Goal: Information Seeking & Learning: Learn about a topic

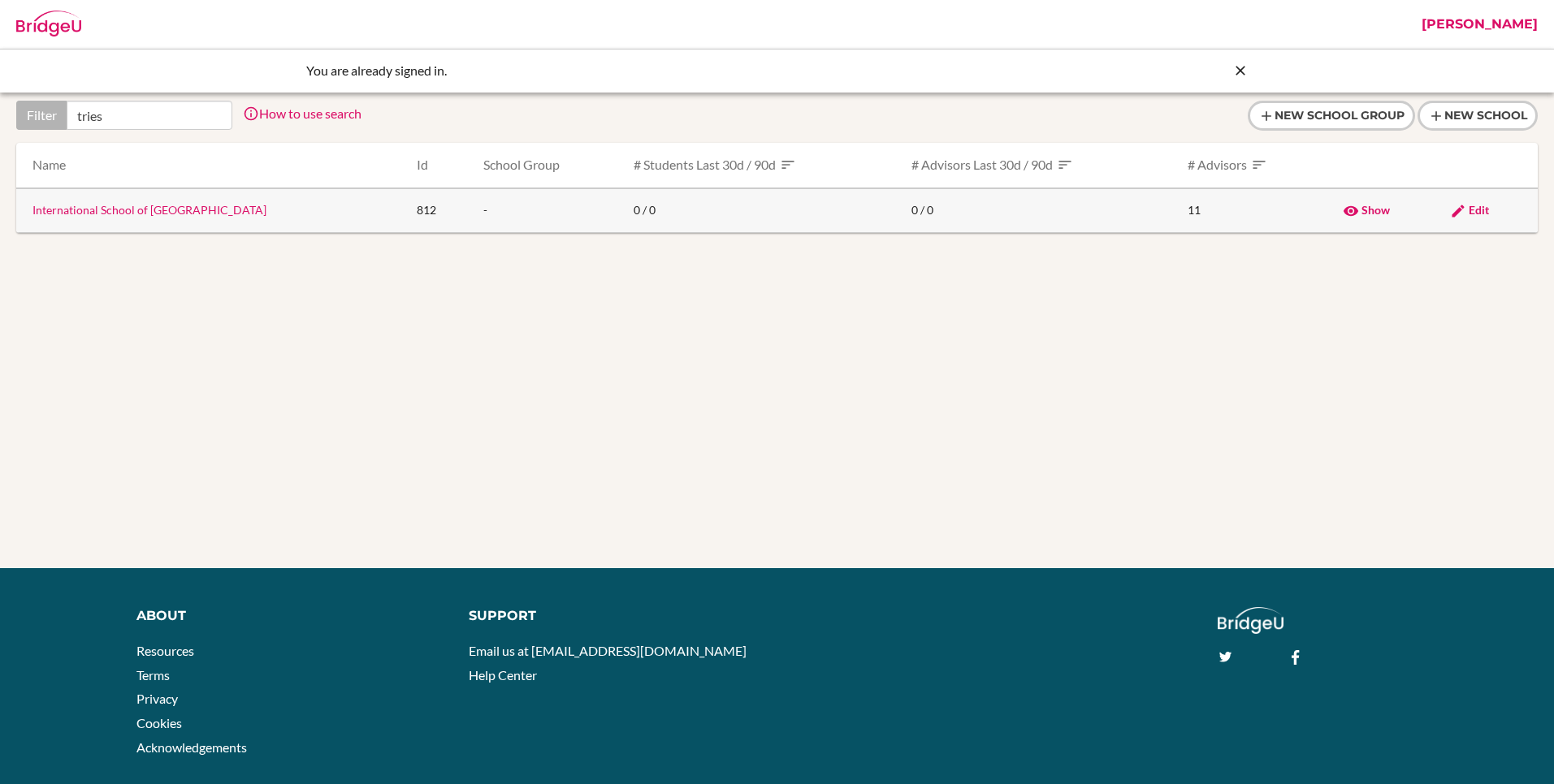
type input "tries"
click at [132, 203] on link "International School of Trieste" at bounding box center [149, 210] width 234 height 14
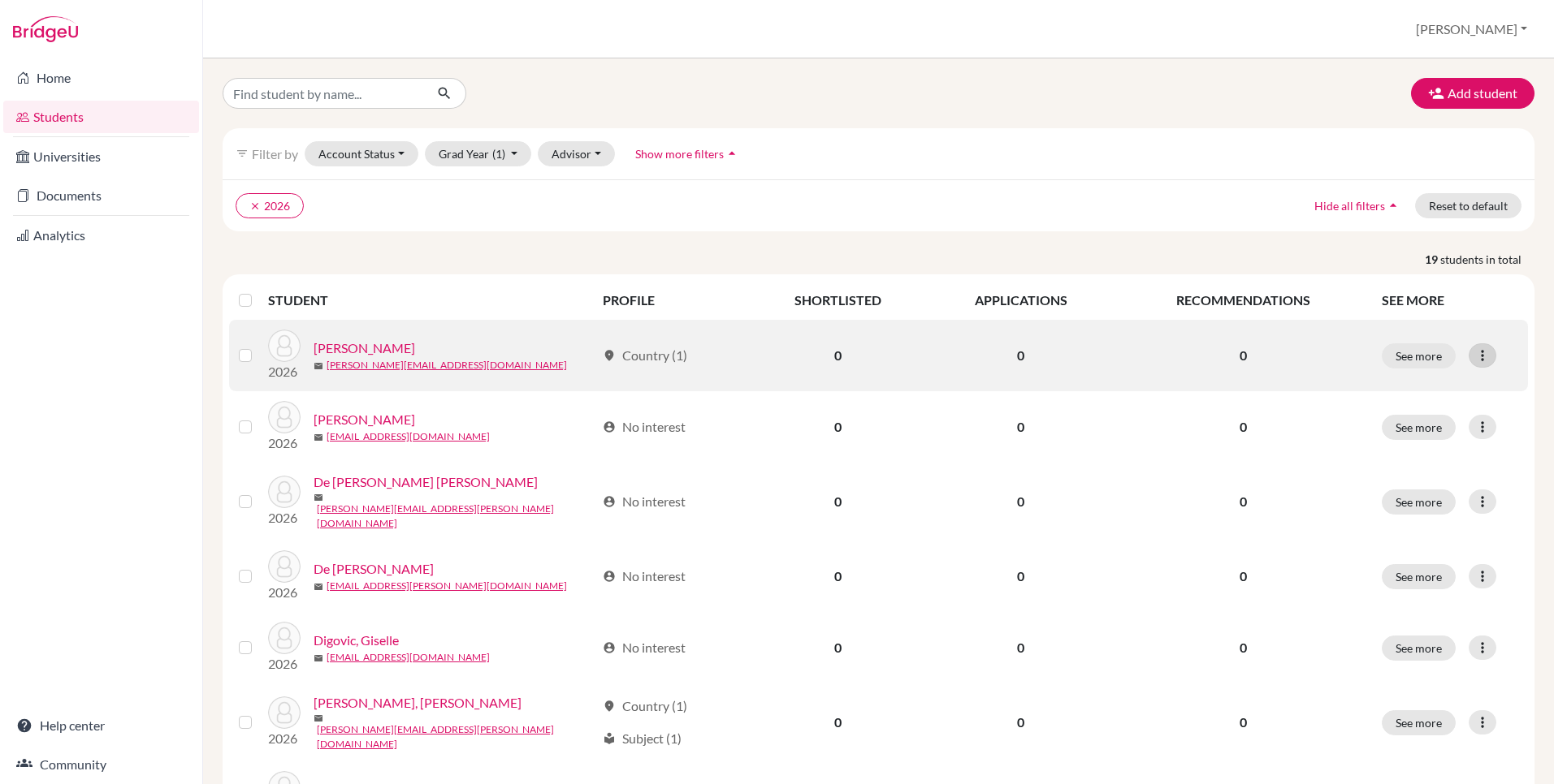
click at [1481, 356] on icon at bounding box center [1482, 355] width 17 height 17
click at [1374, 387] on button "Edit student" at bounding box center [1412, 390] width 128 height 26
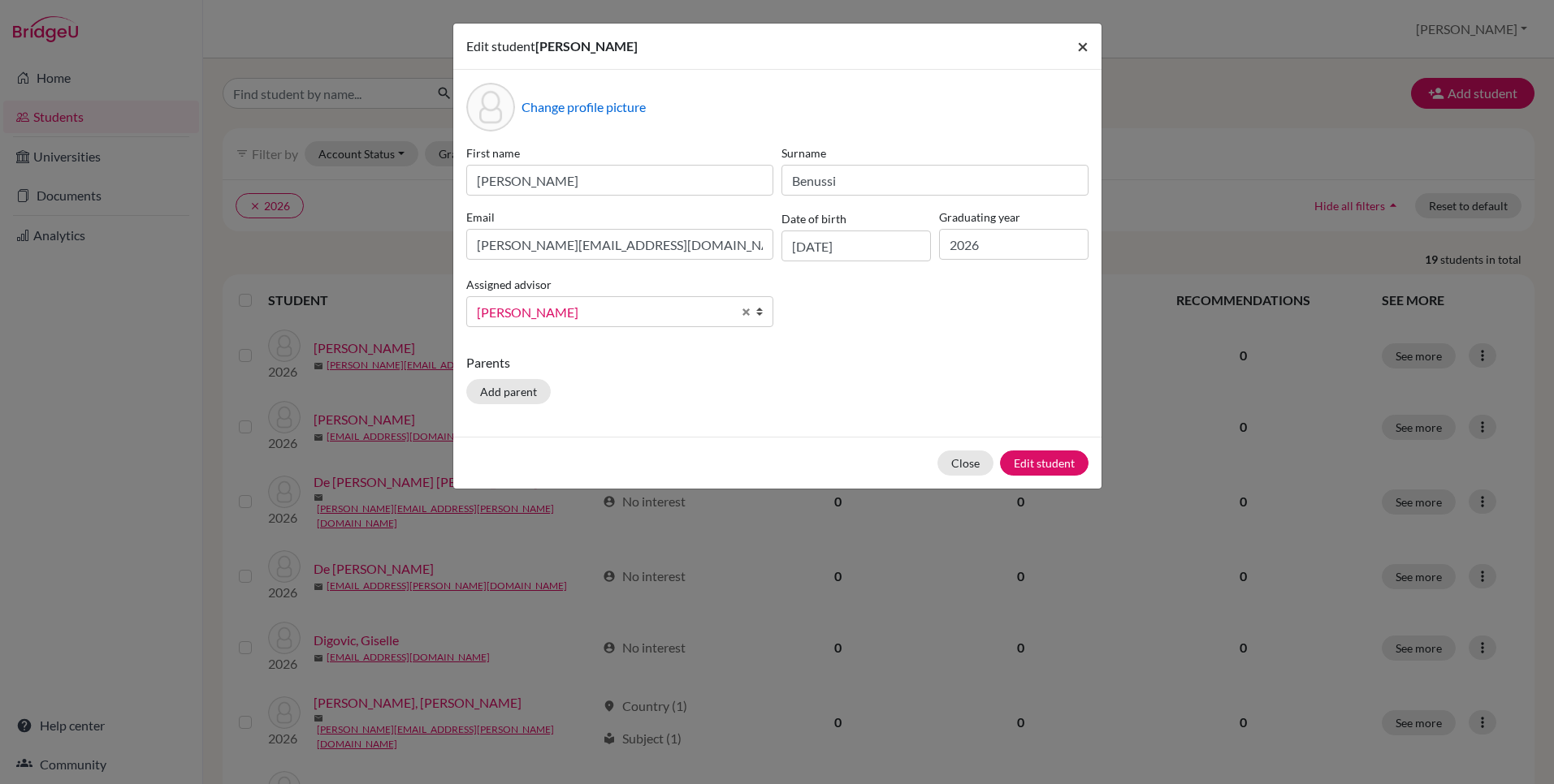
click at [1085, 45] on span "×" at bounding box center [1082, 45] width 11 height 24
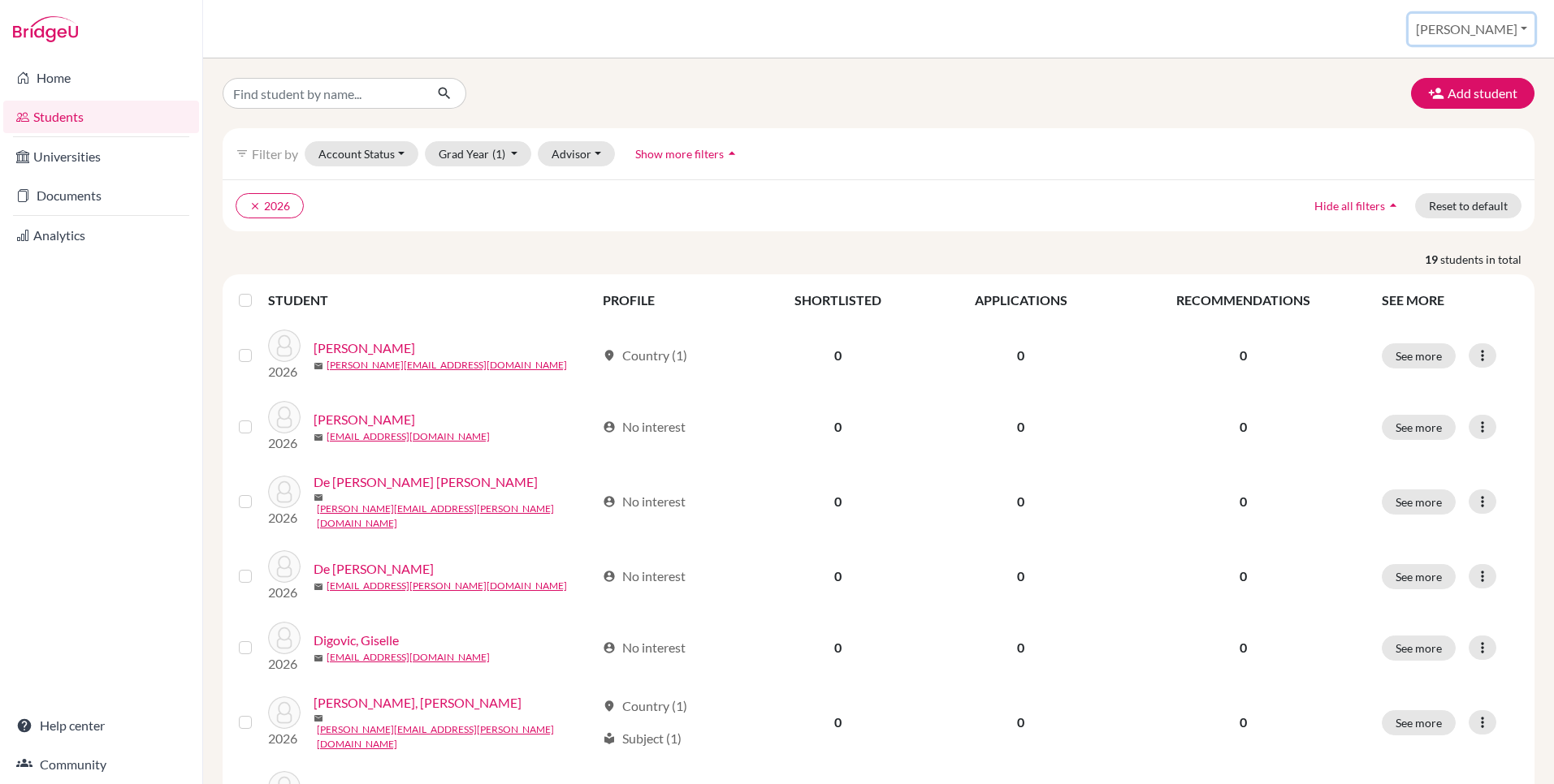
click at [1490, 27] on button "[PERSON_NAME]" at bounding box center [1472, 29] width 126 height 31
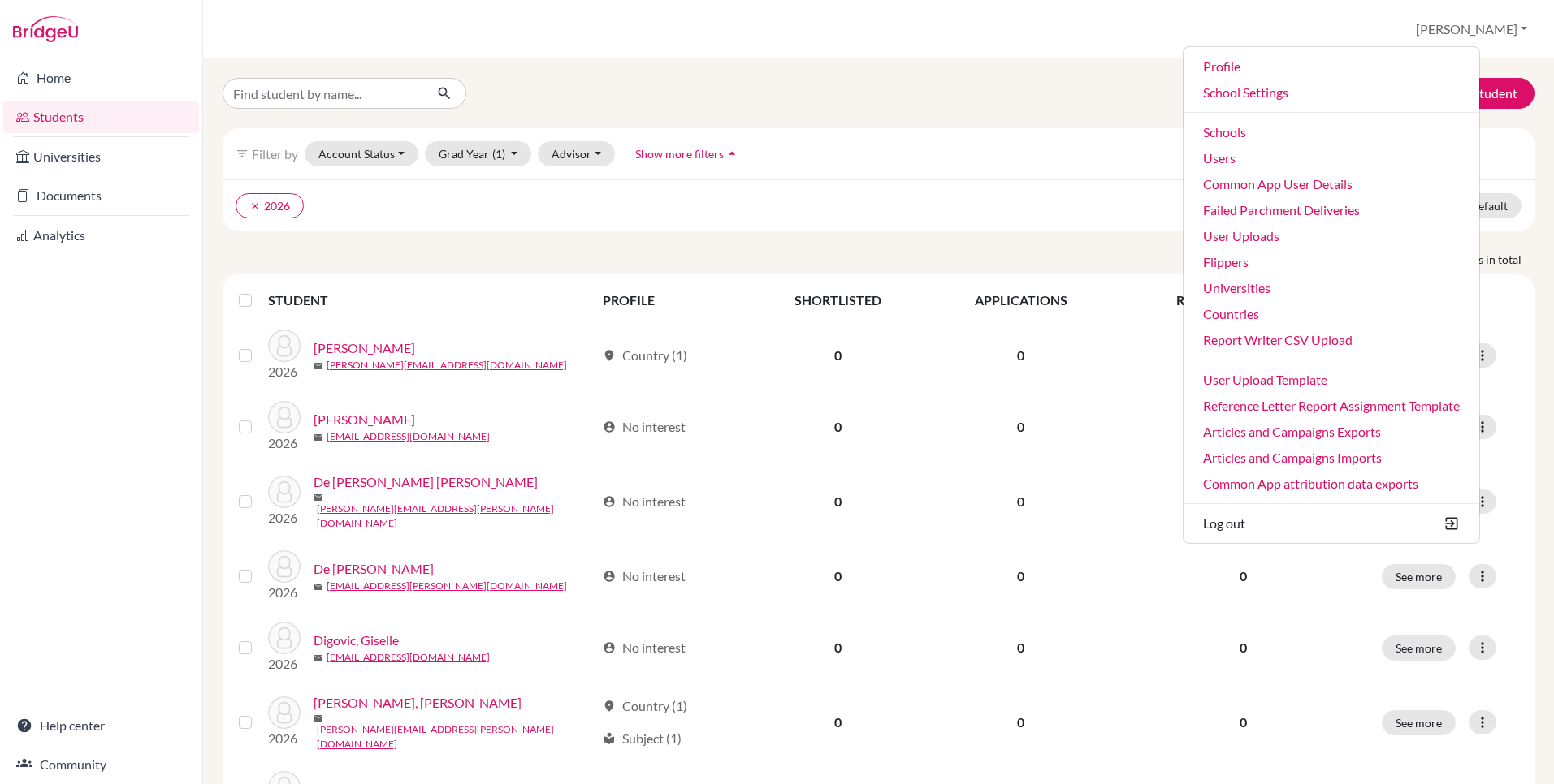
click at [873, 95] on div "Add student" at bounding box center [879, 93] width 1336 height 31
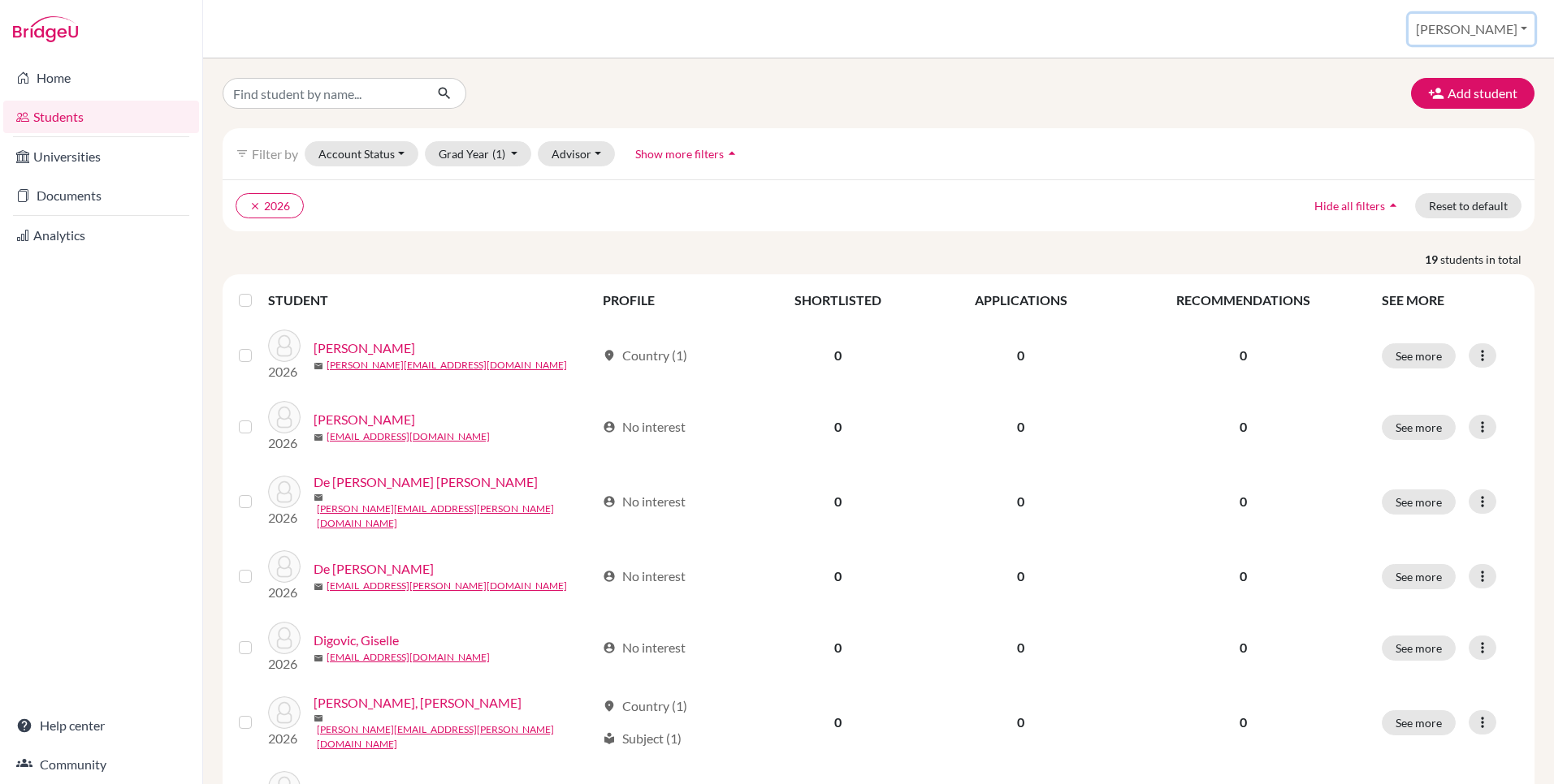
click at [1480, 31] on button "[PERSON_NAME]" at bounding box center [1472, 29] width 126 height 31
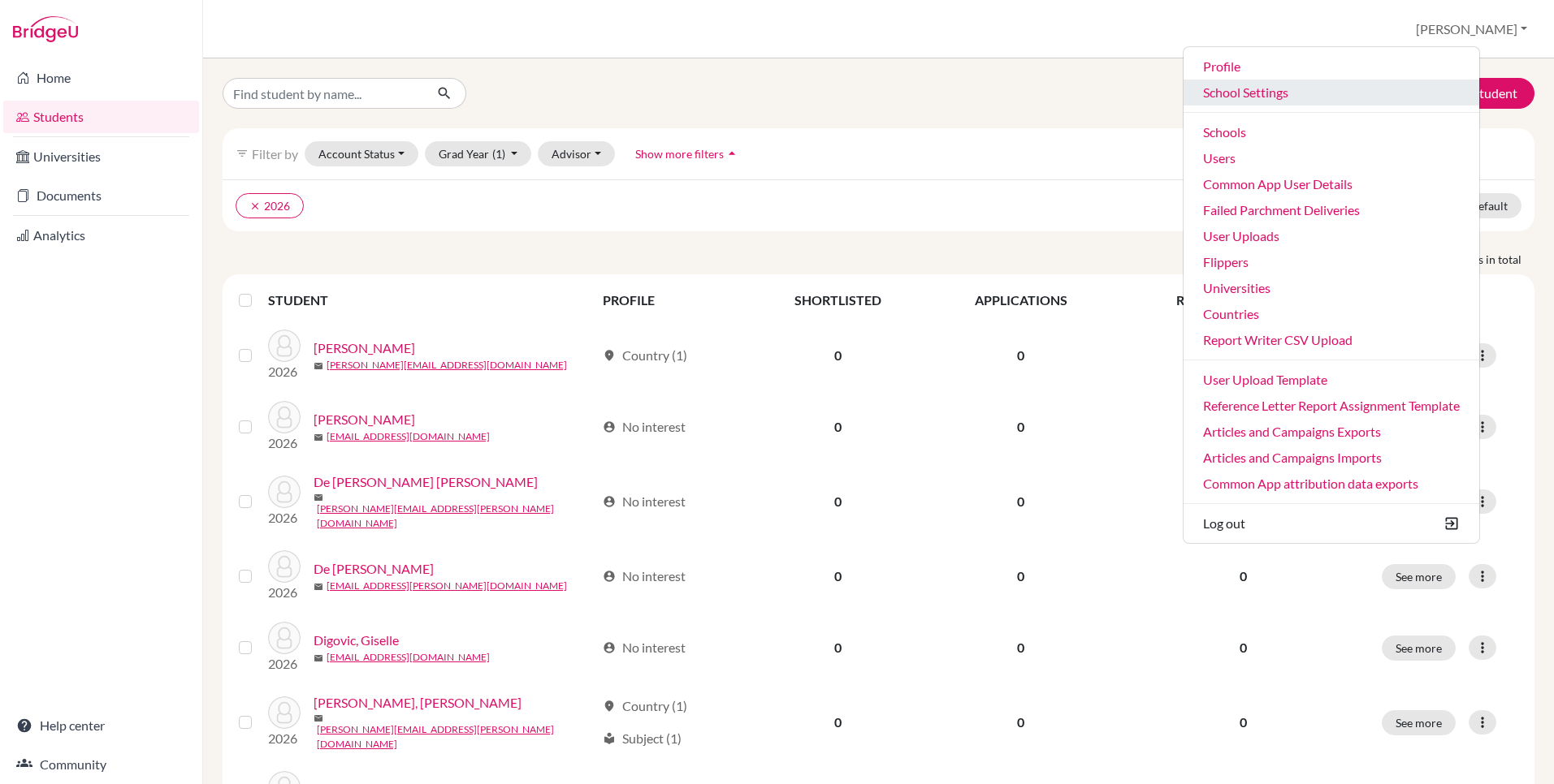
click at [1269, 98] on link "School Settings" at bounding box center [1331, 93] width 296 height 26
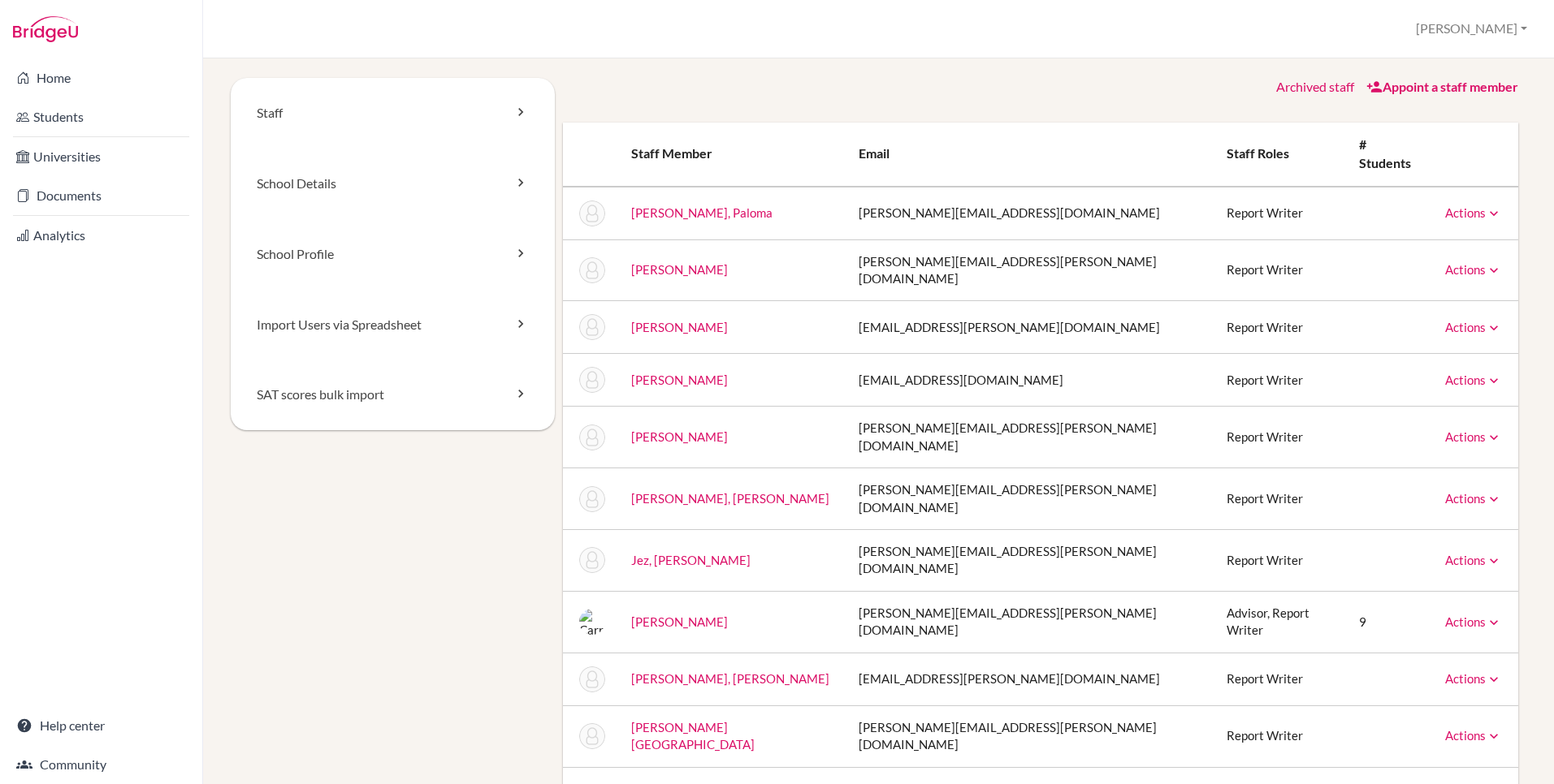
scroll to position [38, 0]
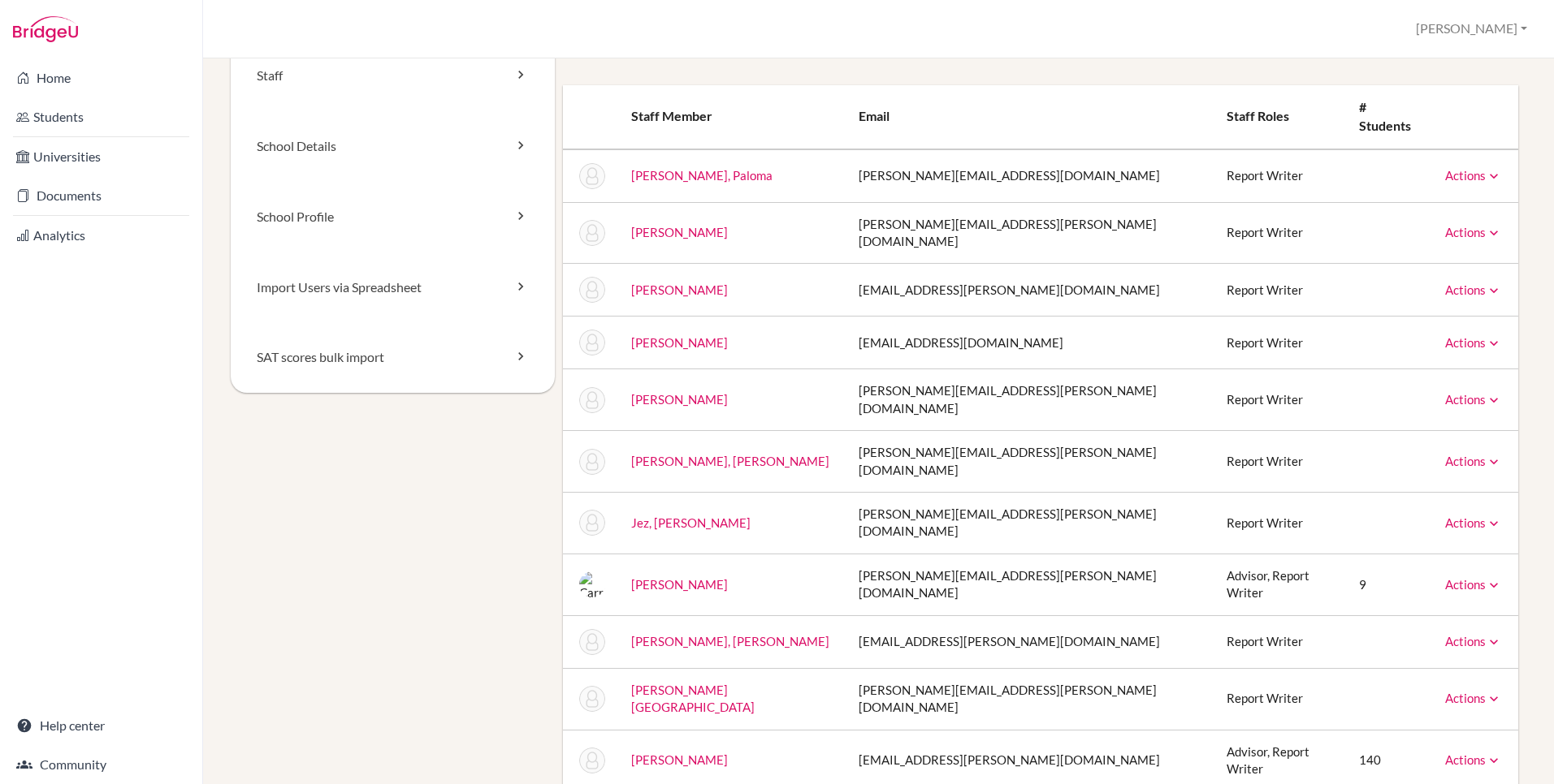
click at [719, 753] on link "[PERSON_NAME]" at bounding box center [680, 760] width 97 height 15
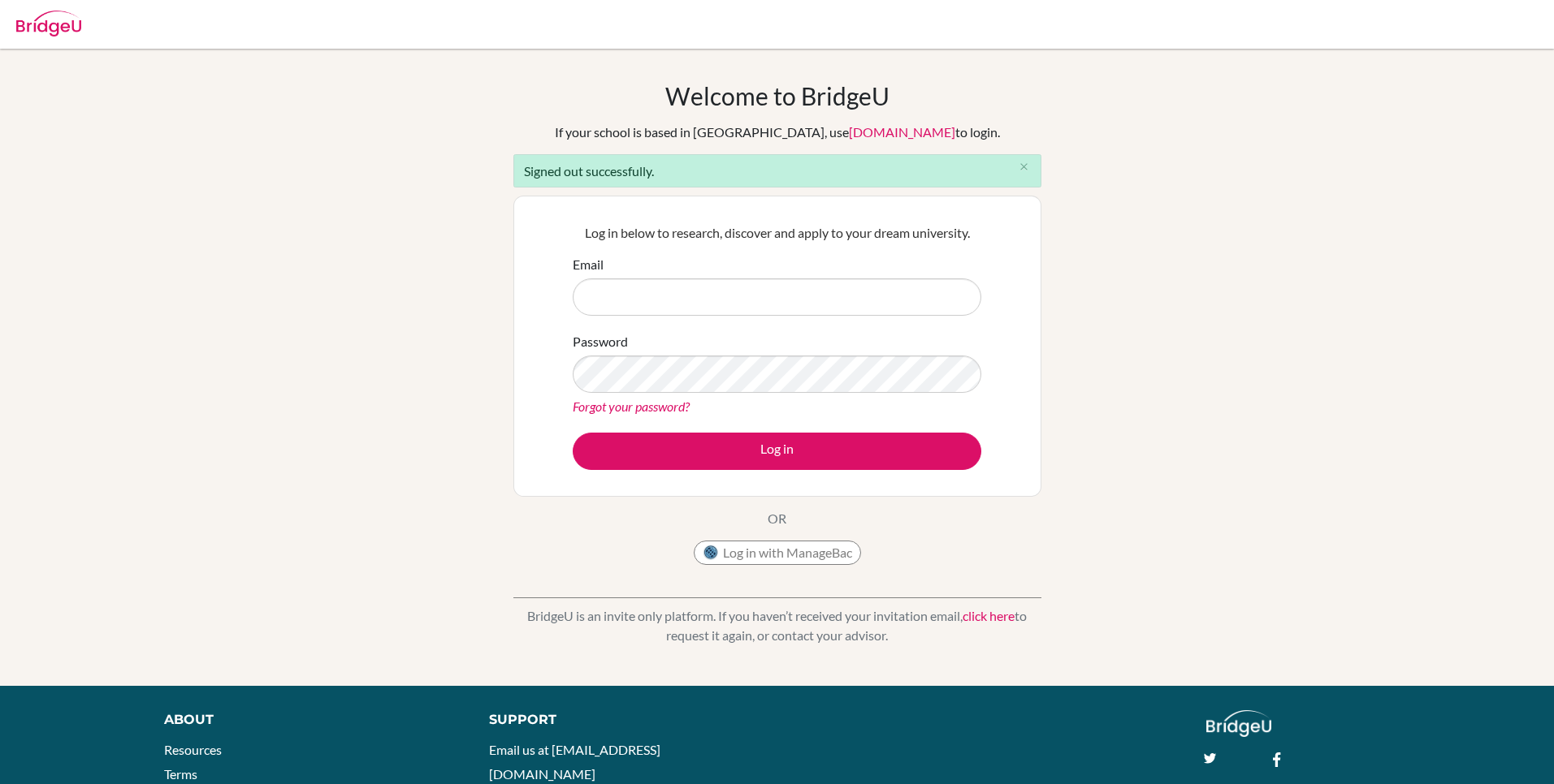
click at [1449, 103] on div "Welcome to [GEOGRAPHIC_DATA] If your school is based in [GEOGRAPHIC_DATA], use …" at bounding box center [777, 368] width 1554 height 573
click at [688, 298] on input "Email" at bounding box center [777, 297] width 409 height 38
type input "[EMAIL_ADDRESS][DOMAIN_NAME]"
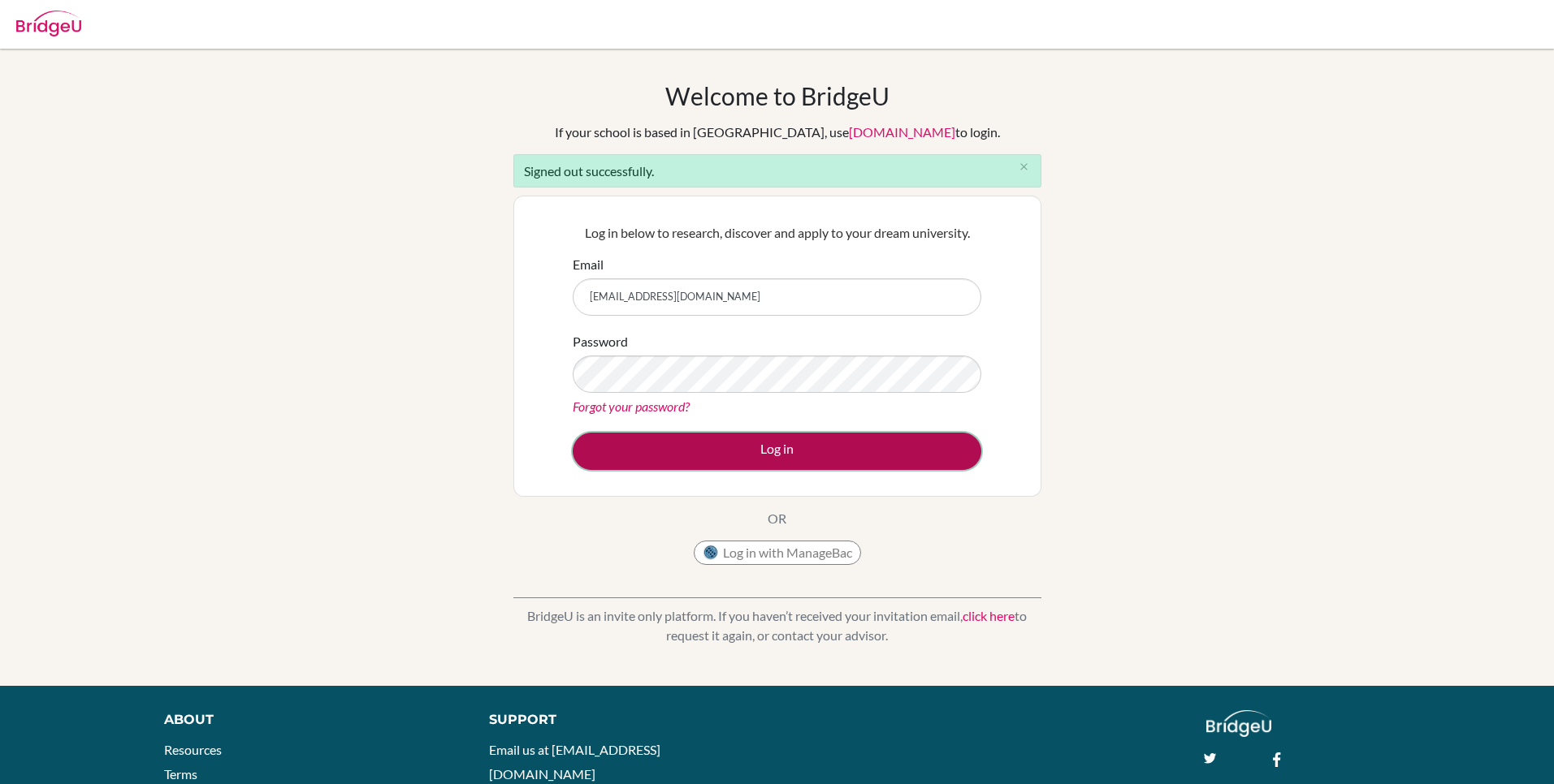
click at [669, 452] on button "Log in" at bounding box center [777, 451] width 409 height 38
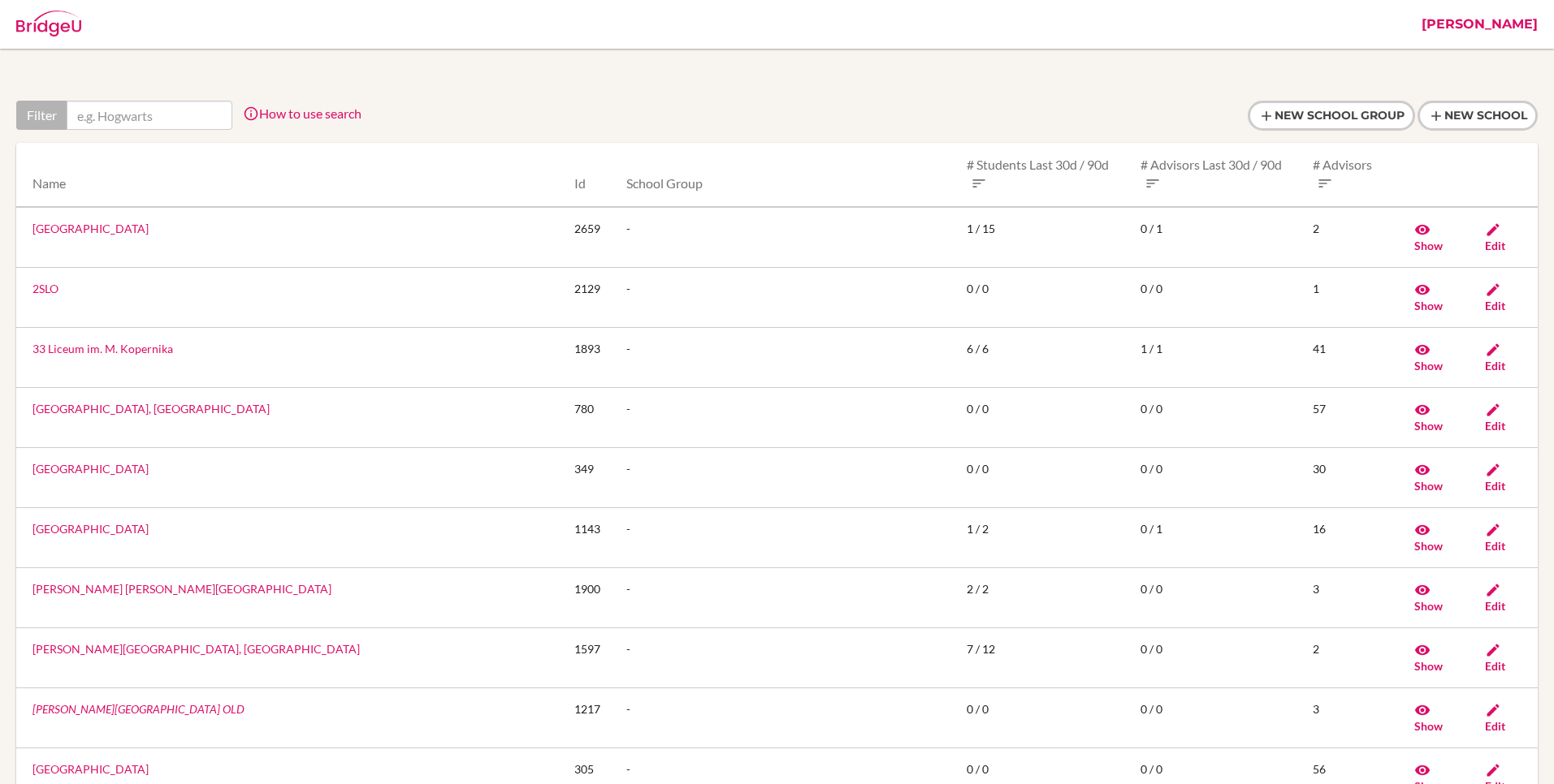
click at [1509, 26] on link "[PERSON_NAME]" at bounding box center [1480, 24] width 133 height 49
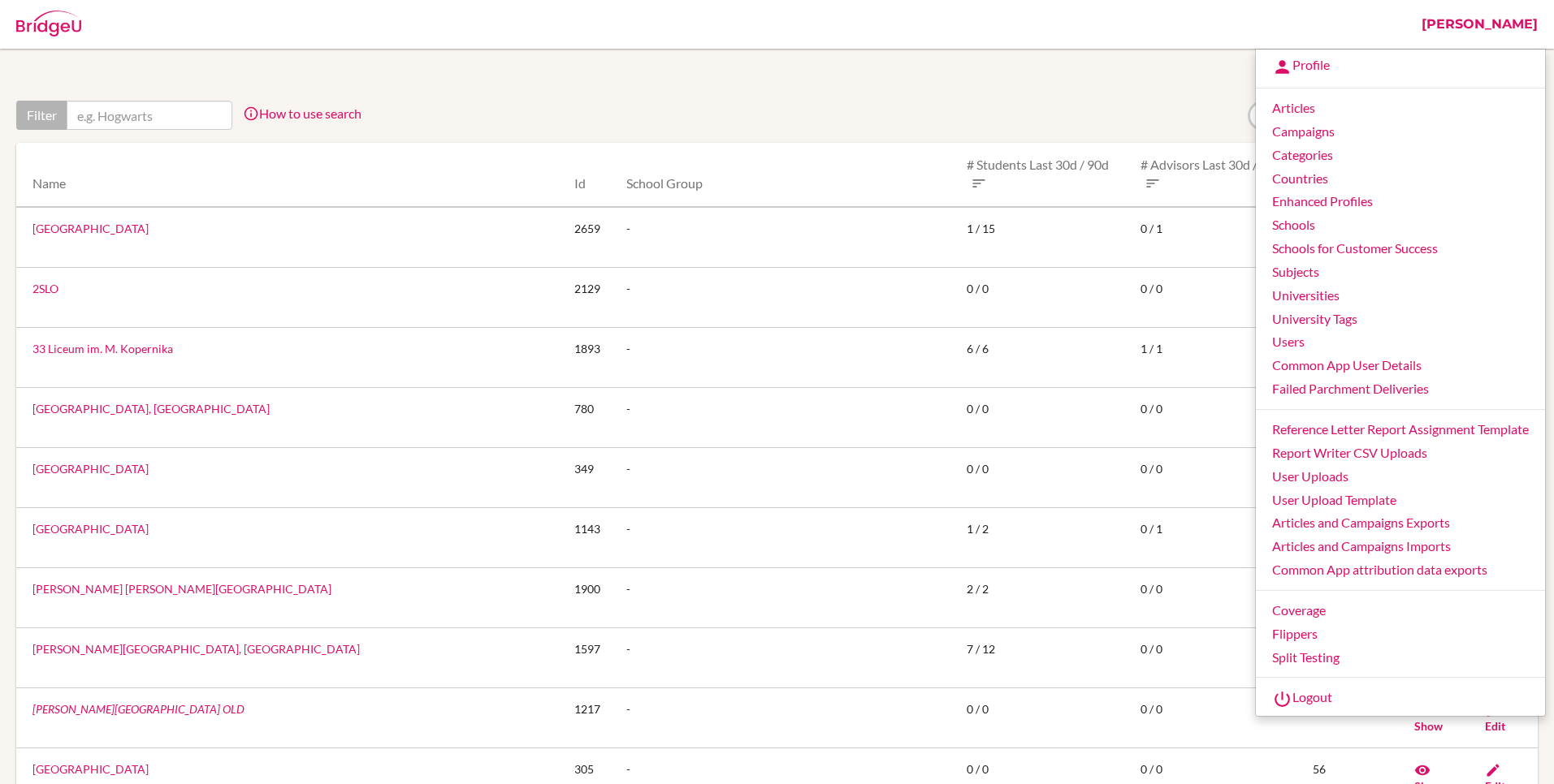
click at [1509, 26] on link "[PERSON_NAME]" at bounding box center [1480, 24] width 133 height 49
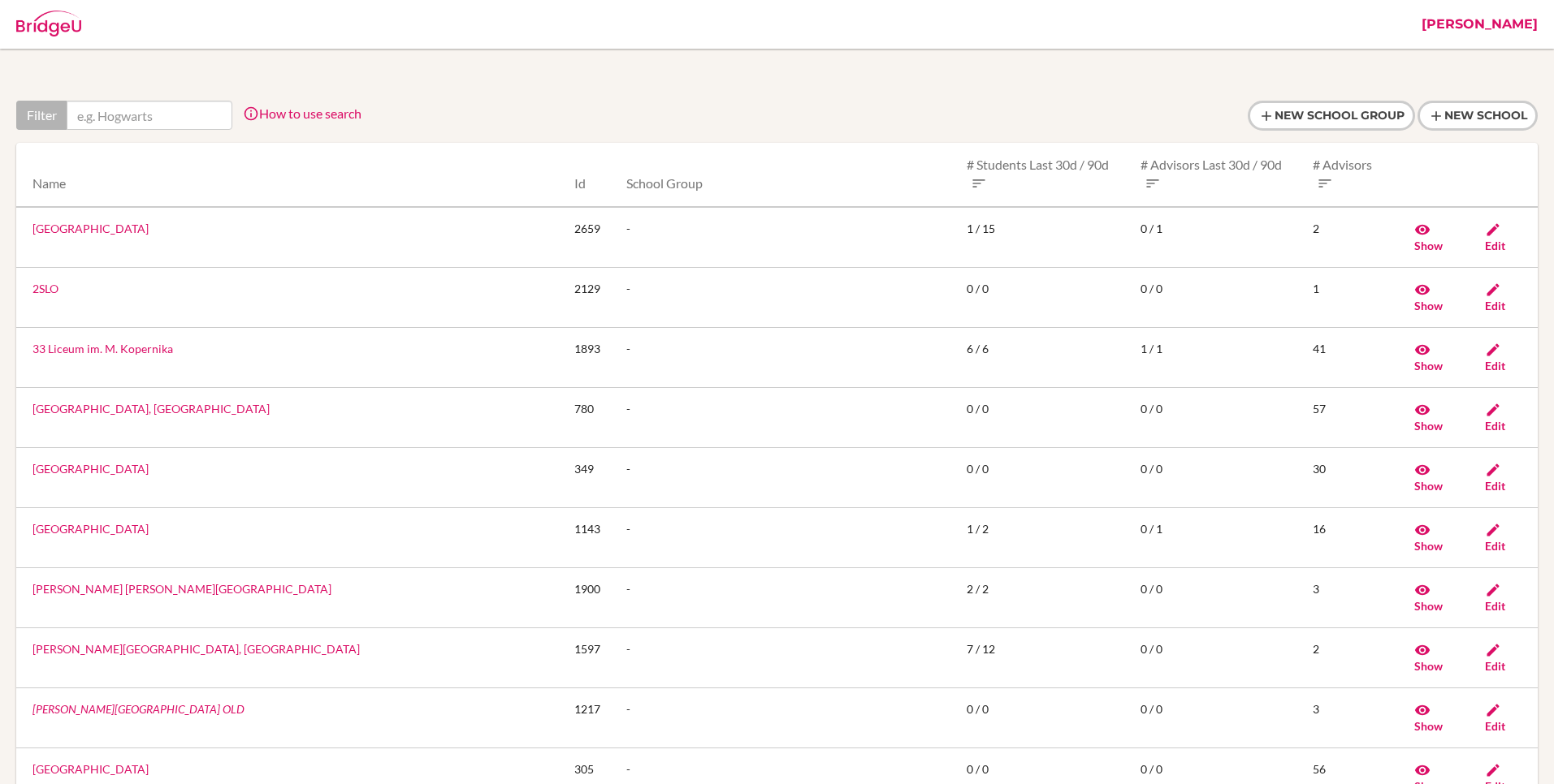
click at [1525, 10] on link "[PERSON_NAME]" at bounding box center [1480, 24] width 133 height 49
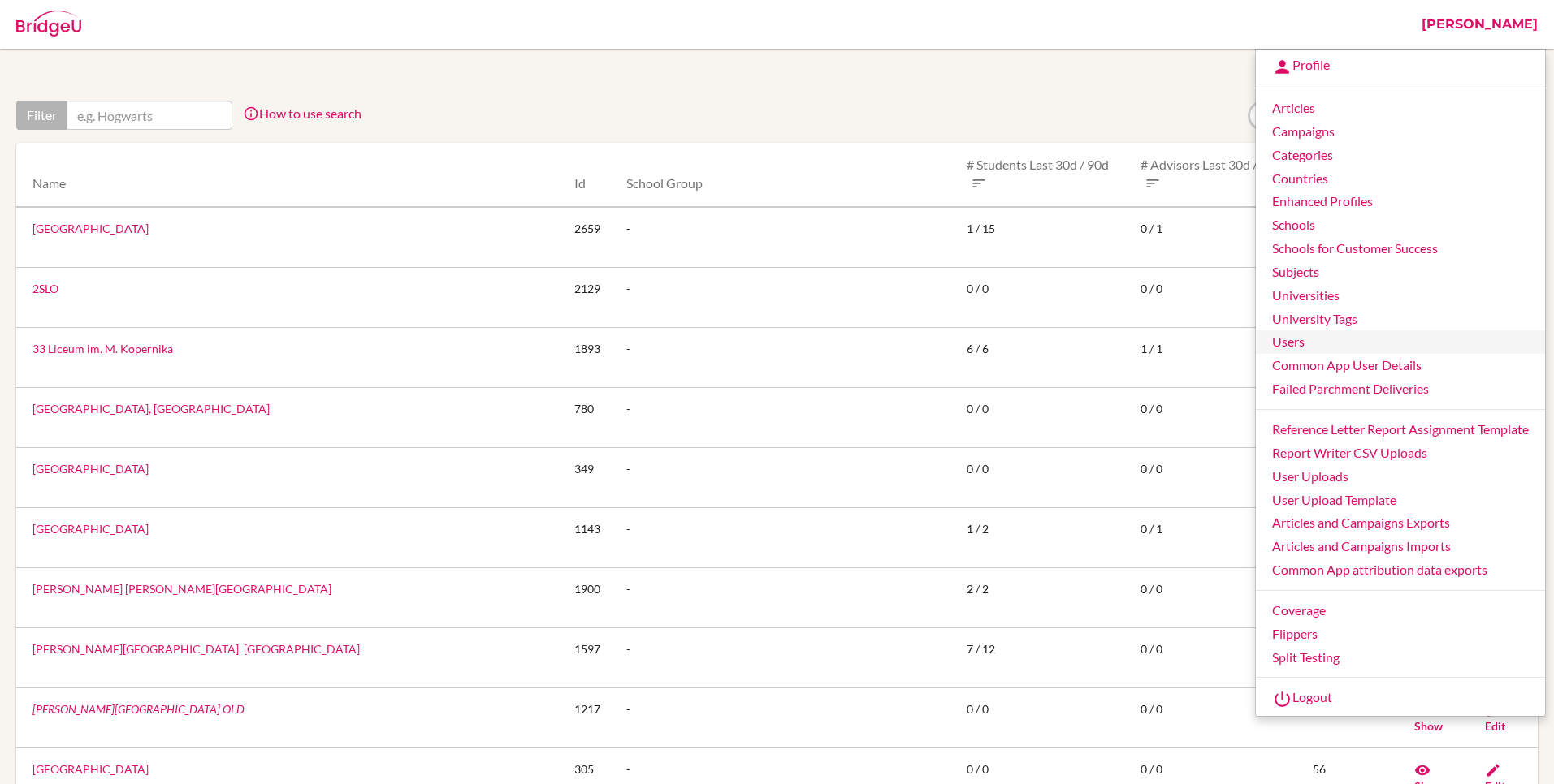
click at [1277, 336] on link "Users" at bounding box center [1400, 342] width 289 height 24
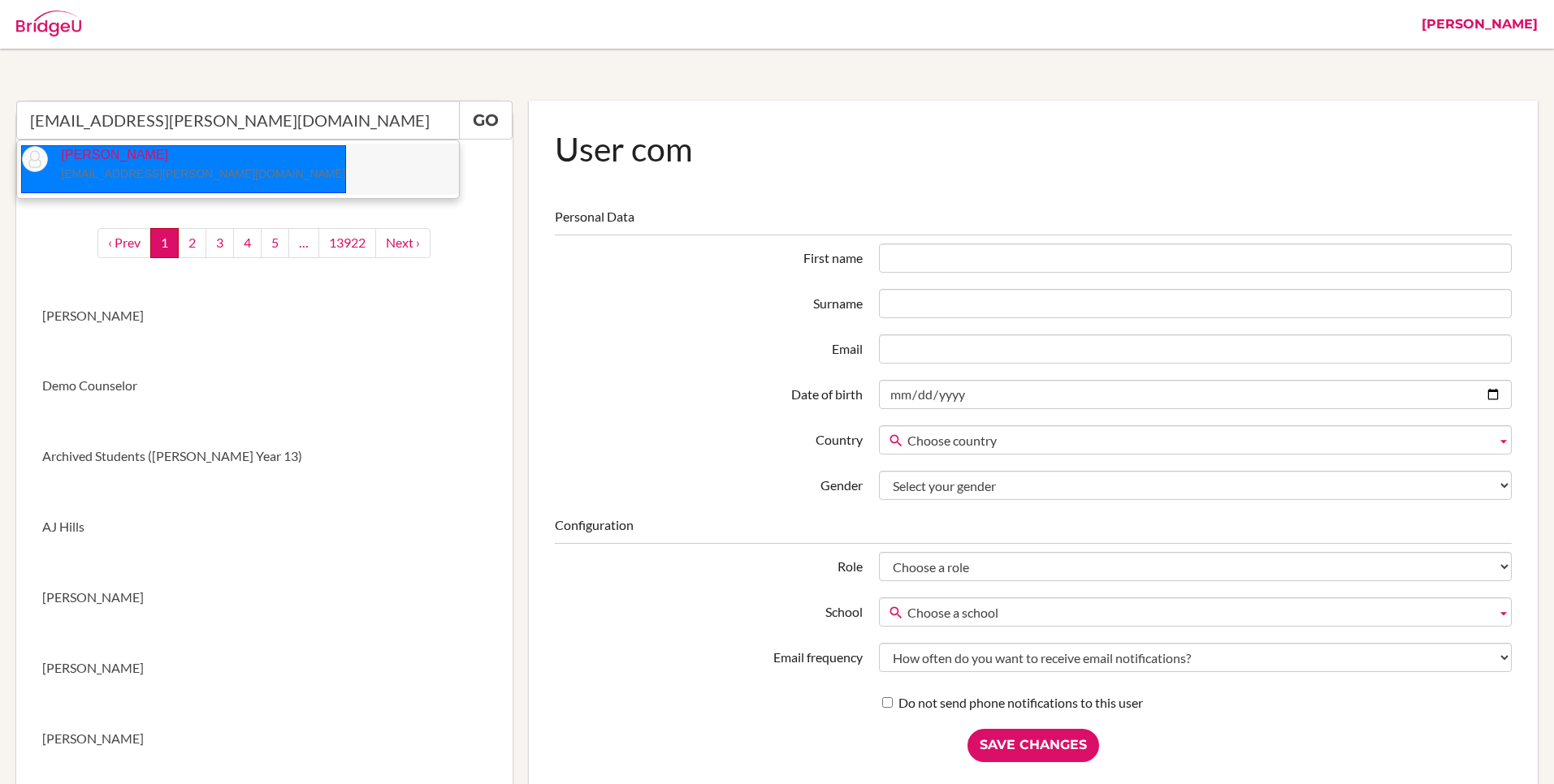
click at [112, 164] on p "Michelle Young young.michelle@istrieste.org" at bounding box center [197, 164] width 297 height 38
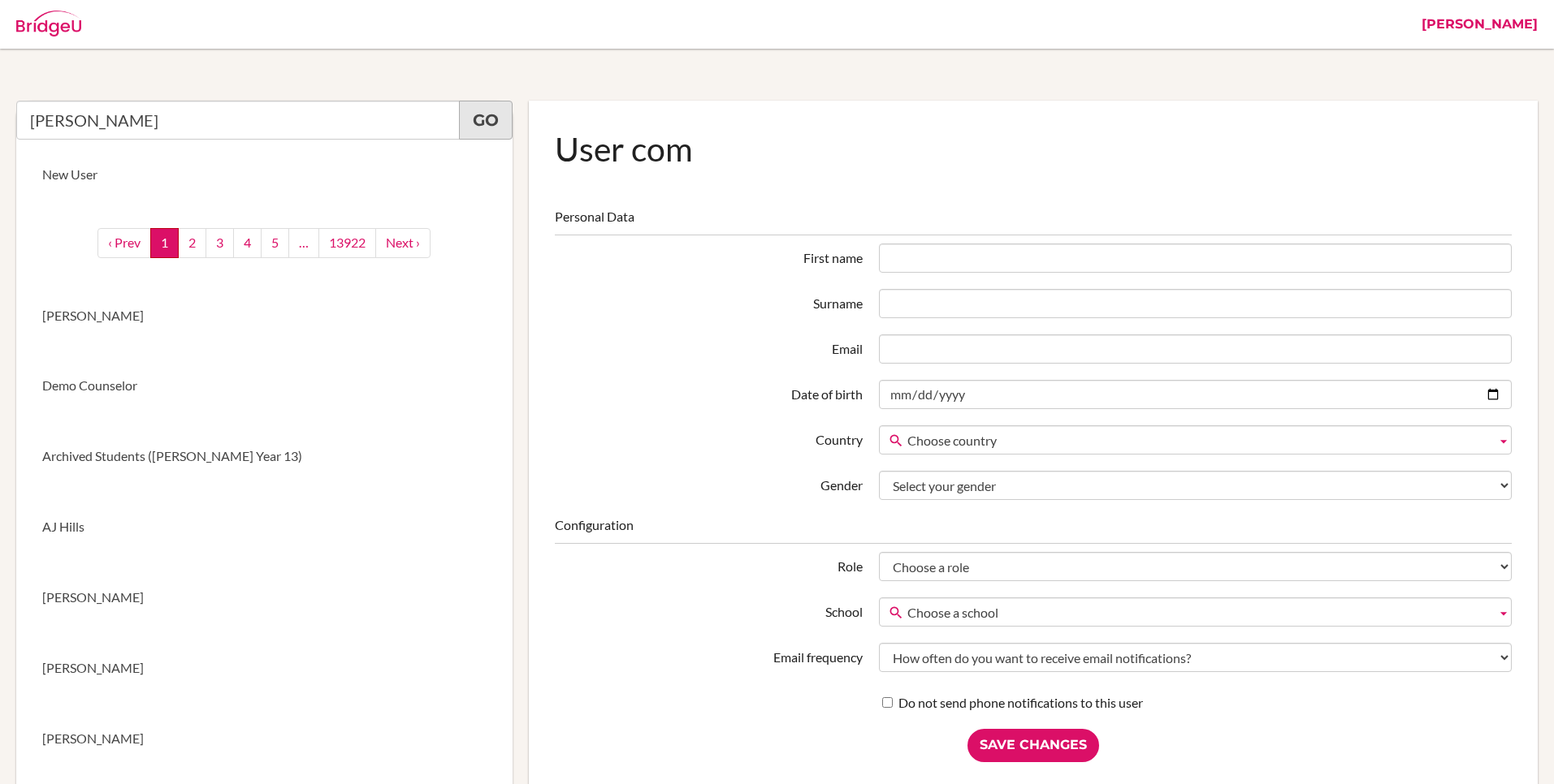
type input "Michelle Young"
click at [481, 115] on link "Go" at bounding box center [485, 120] width 53 height 39
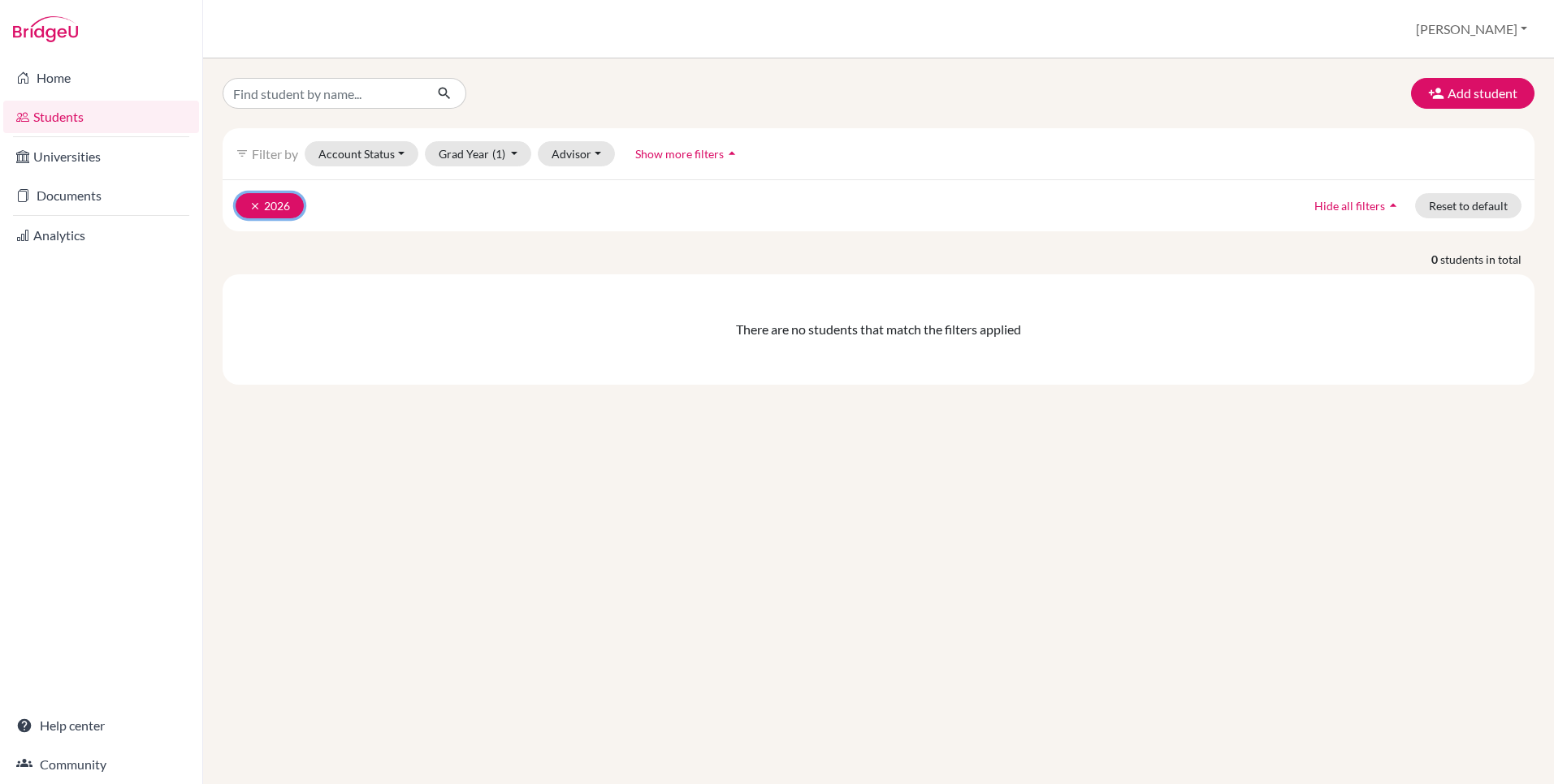
click at [250, 209] on icon "clear" at bounding box center [255, 206] width 11 height 11
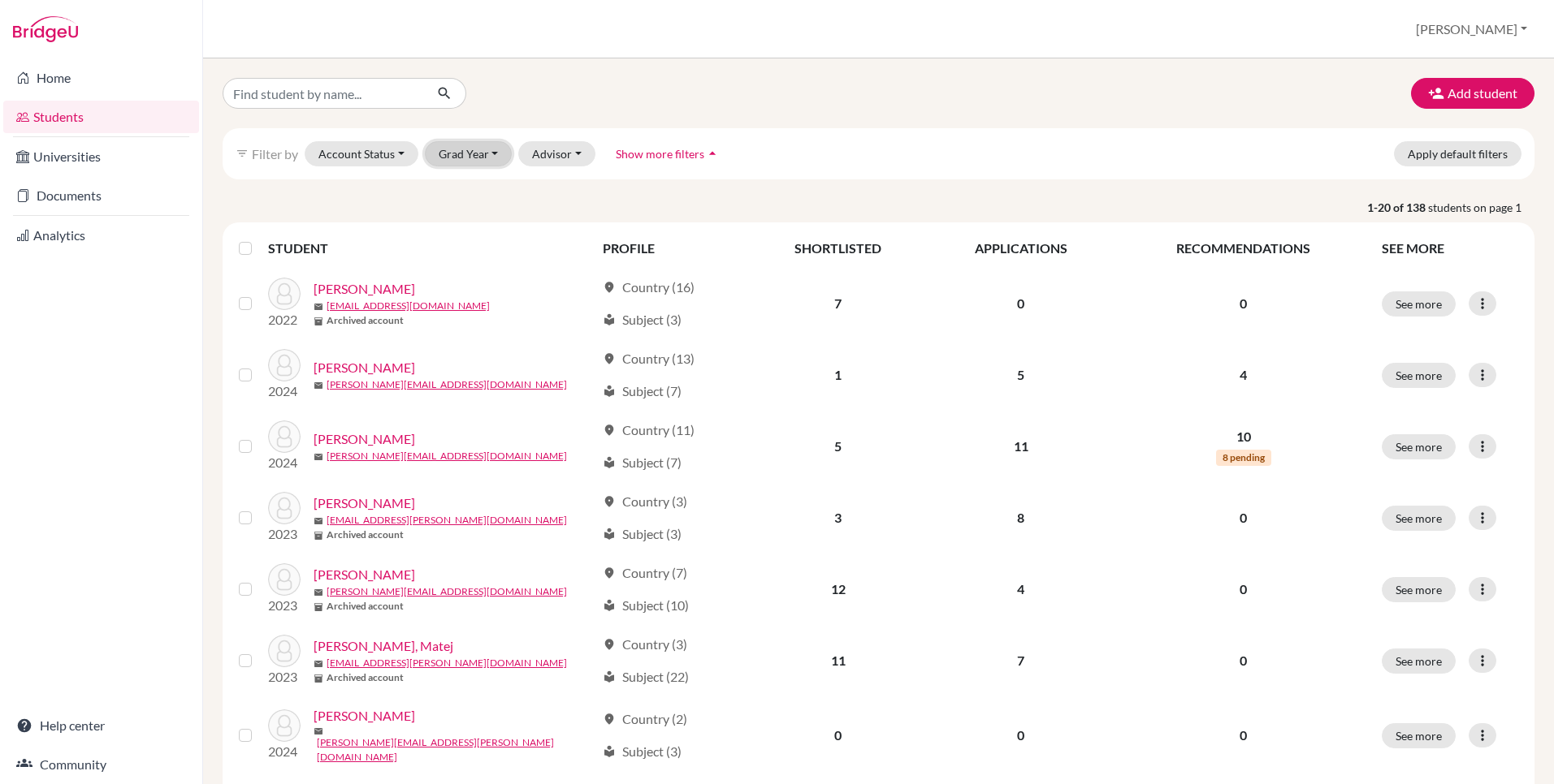
click at [470, 154] on button "Grad Year" at bounding box center [468, 154] width 87 height 25
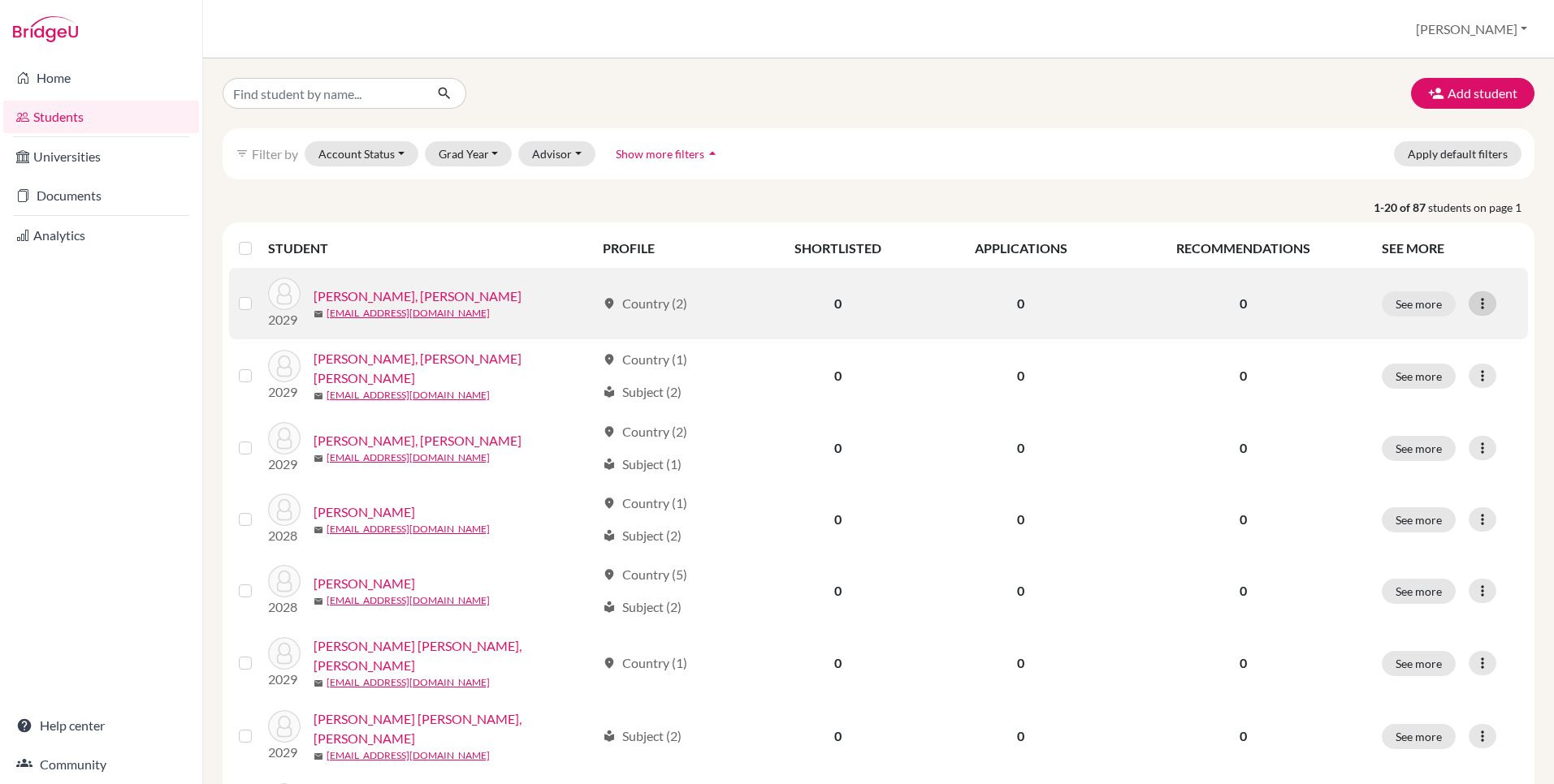
click at [1478, 309] on icon at bounding box center [1482, 304] width 17 height 17
click at [1373, 338] on button "Edit student" at bounding box center [1412, 338] width 128 height 26
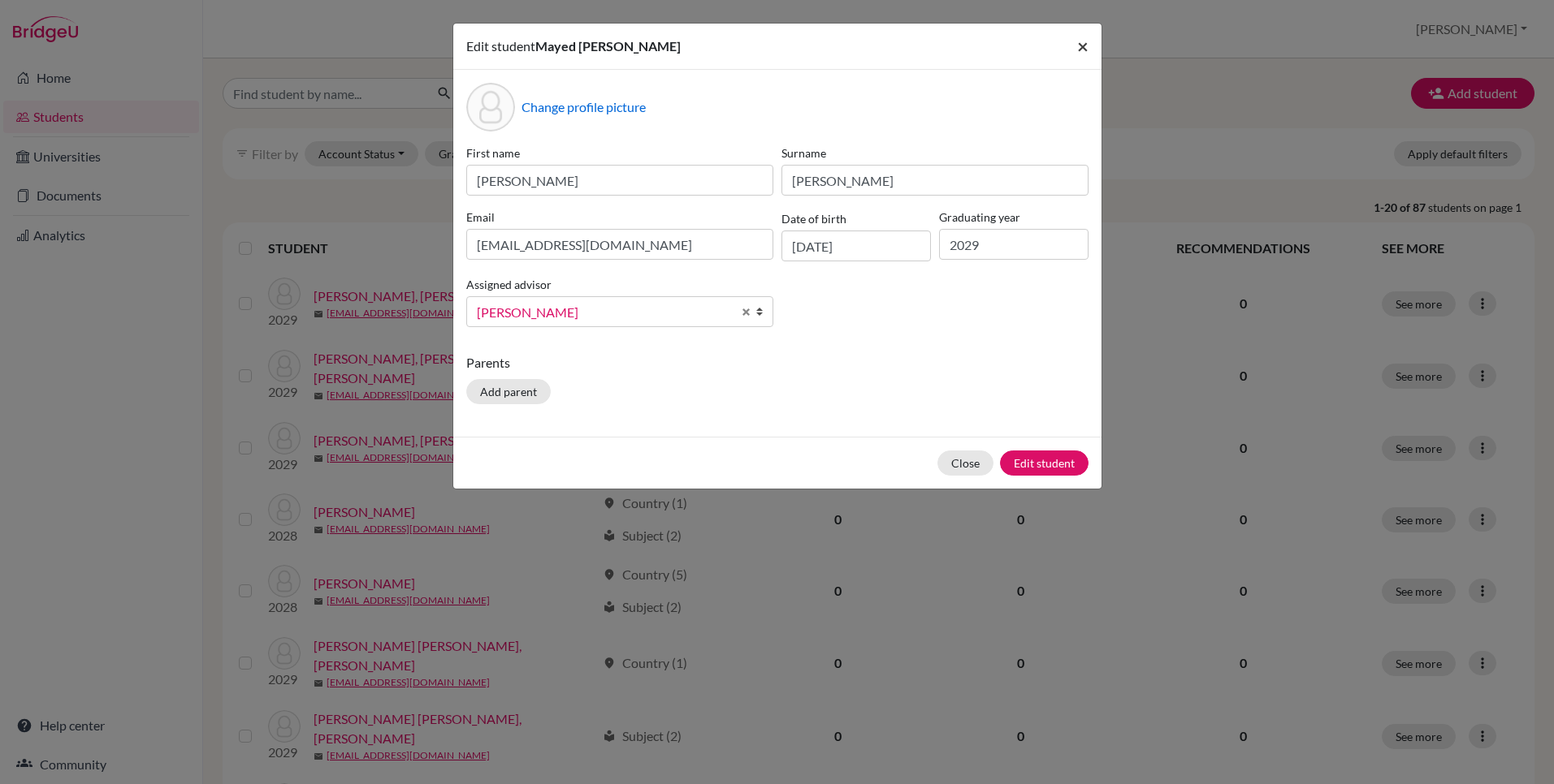
click at [1088, 39] on span "×" at bounding box center [1082, 45] width 11 height 24
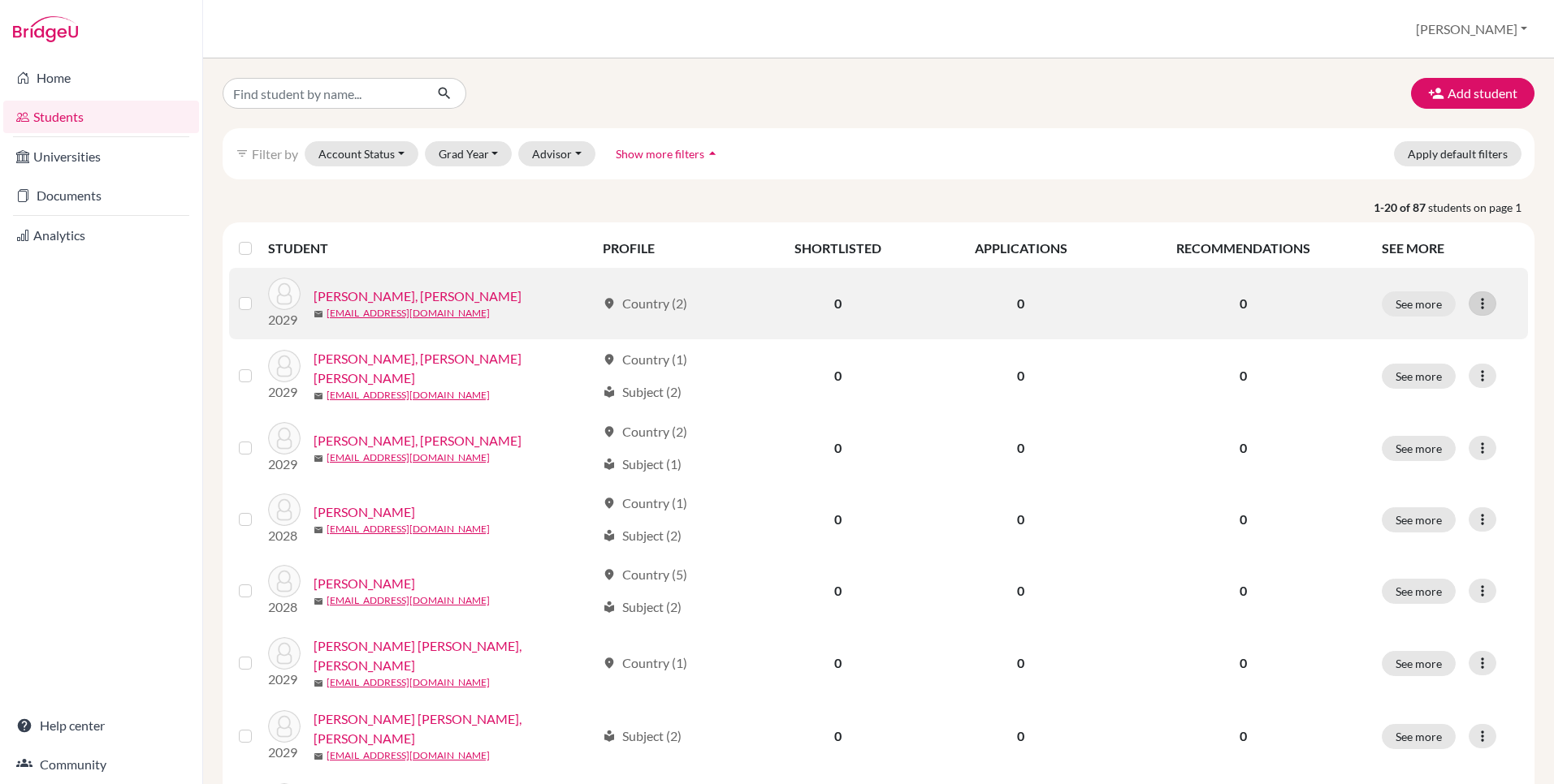
click at [1484, 308] on icon at bounding box center [1482, 304] width 17 height 17
click at [1376, 342] on button "Edit student" at bounding box center [1412, 338] width 128 height 26
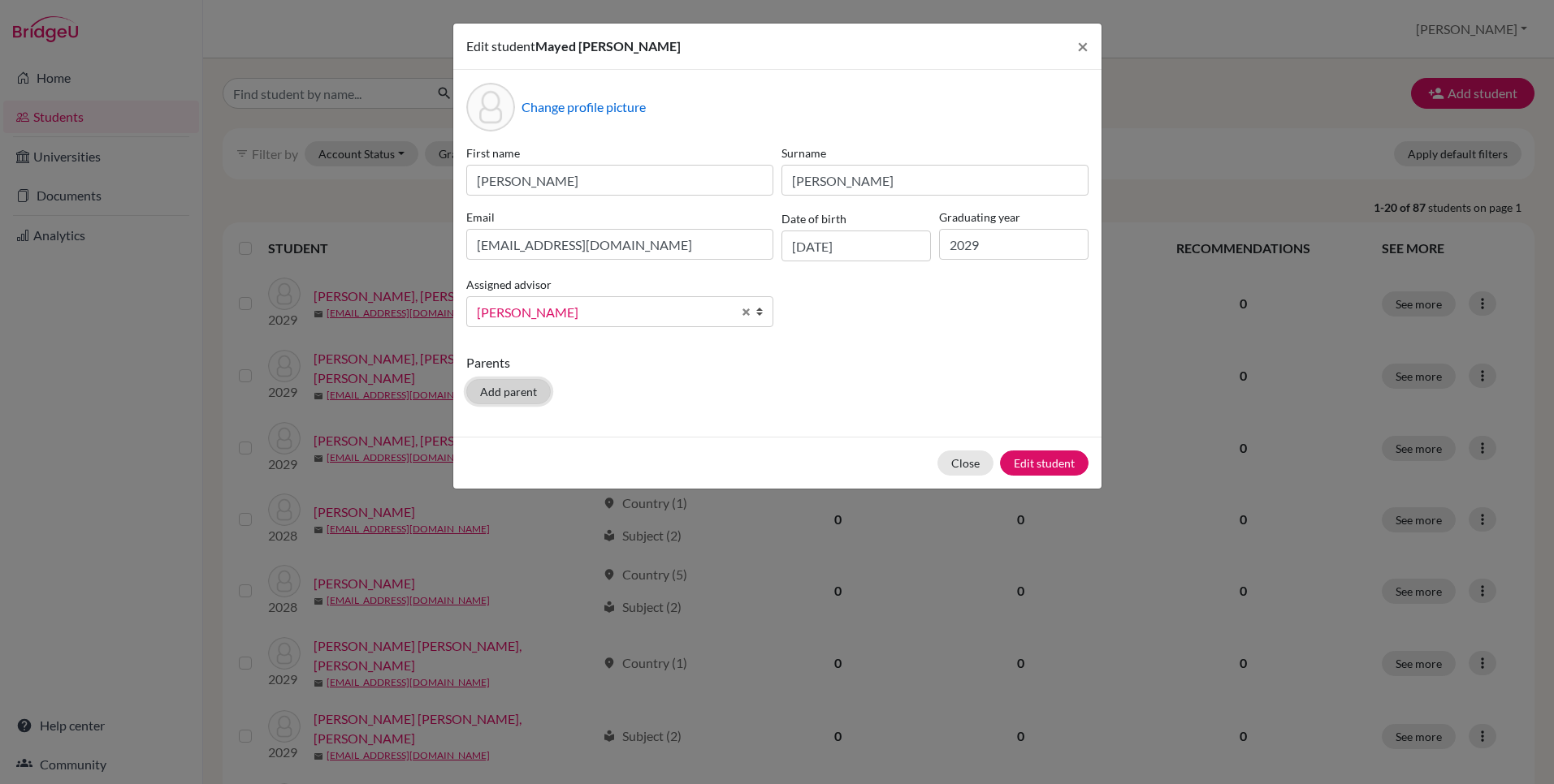
click at [509, 396] on button "Add parent" at bounding box center [508, 391] width 85 height 25
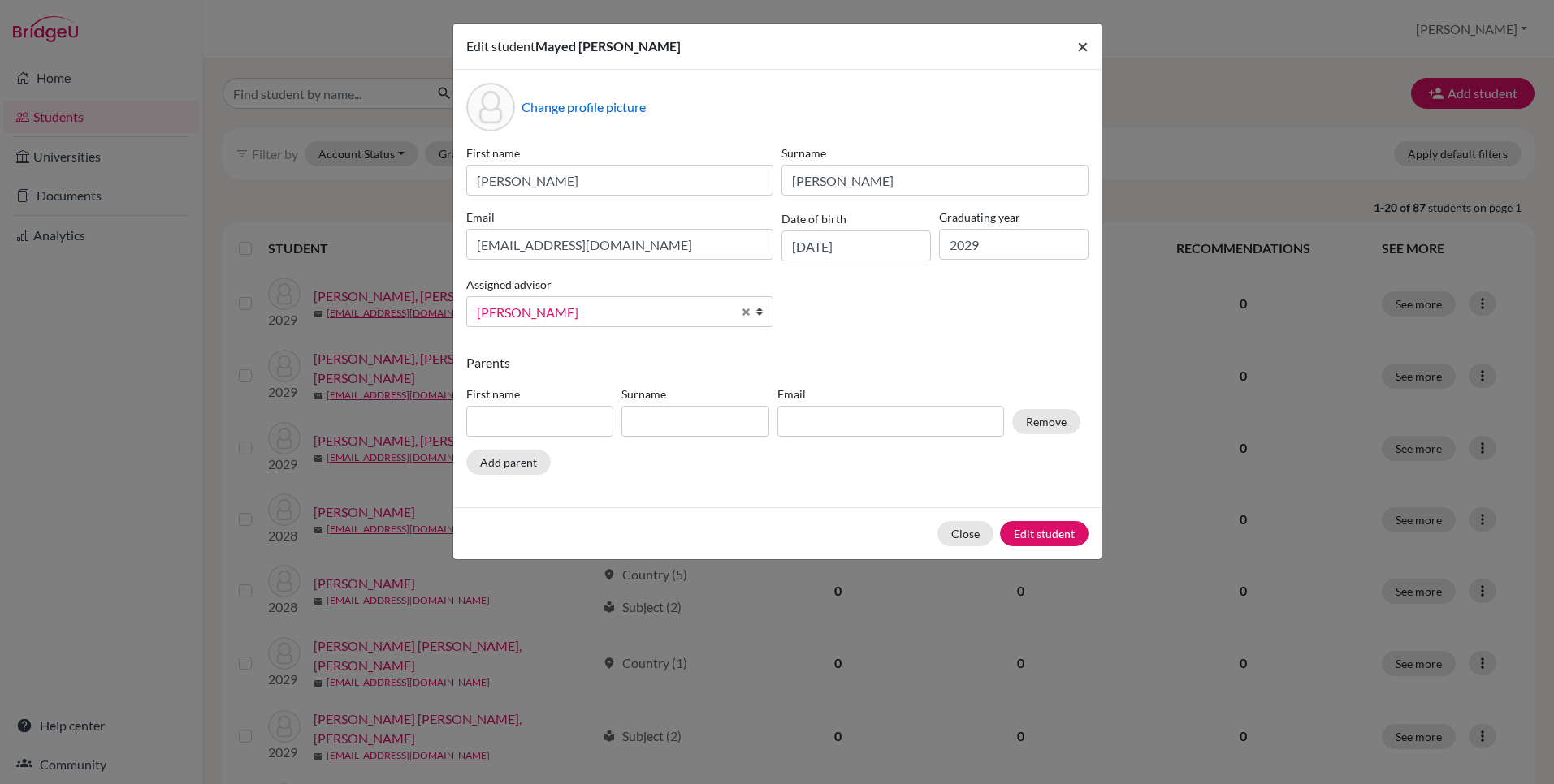
click at [1082, 44] on span "×" at bounding box center [1082, 45] width 11 height 24
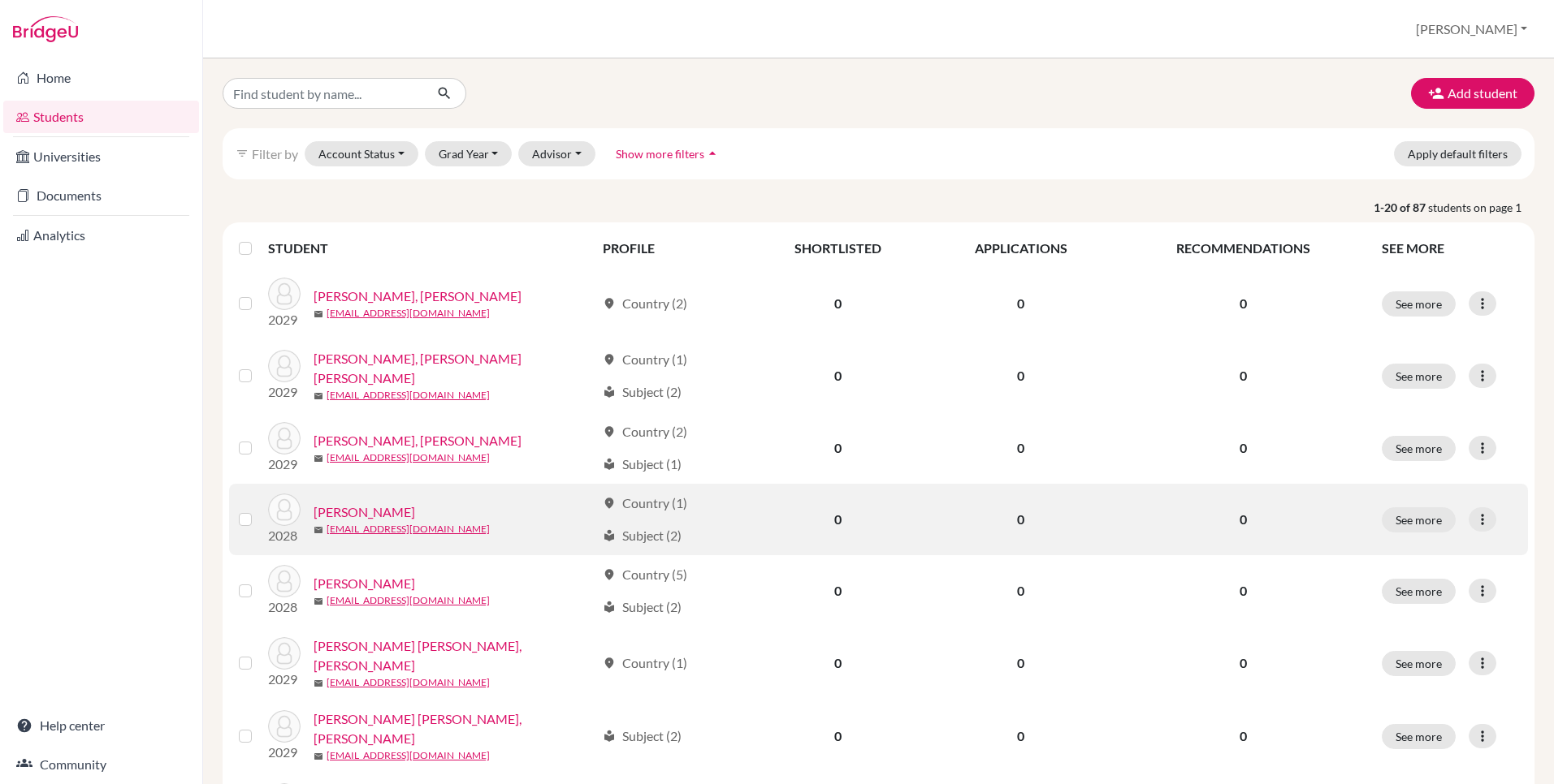
click at [375, 512] on link "[PERSON_NAME]" at bounding box center [364, 512] width 101 height 19
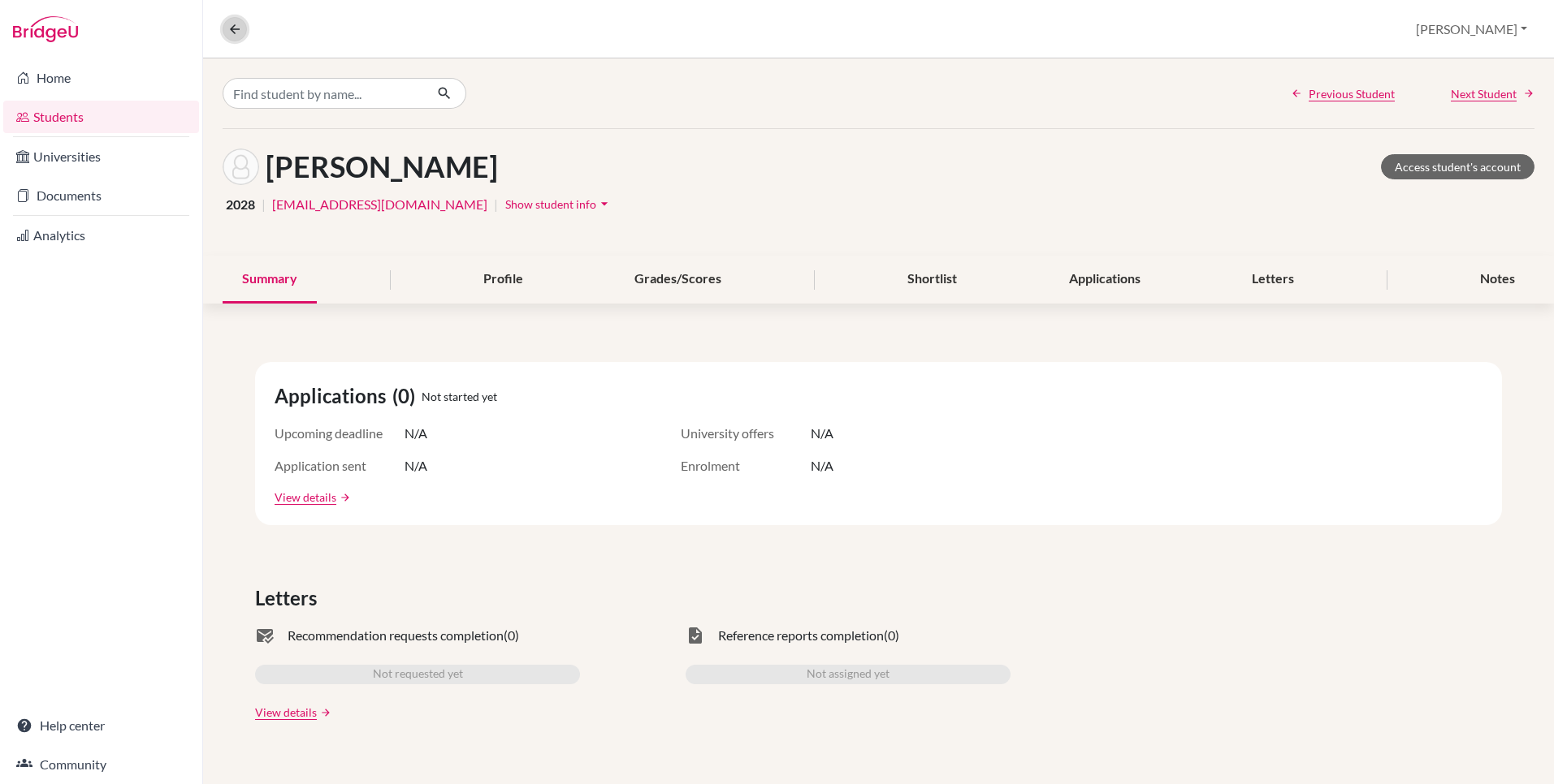
click at [238, 37] on button at bounding box center [235, 30] width 24 height 24
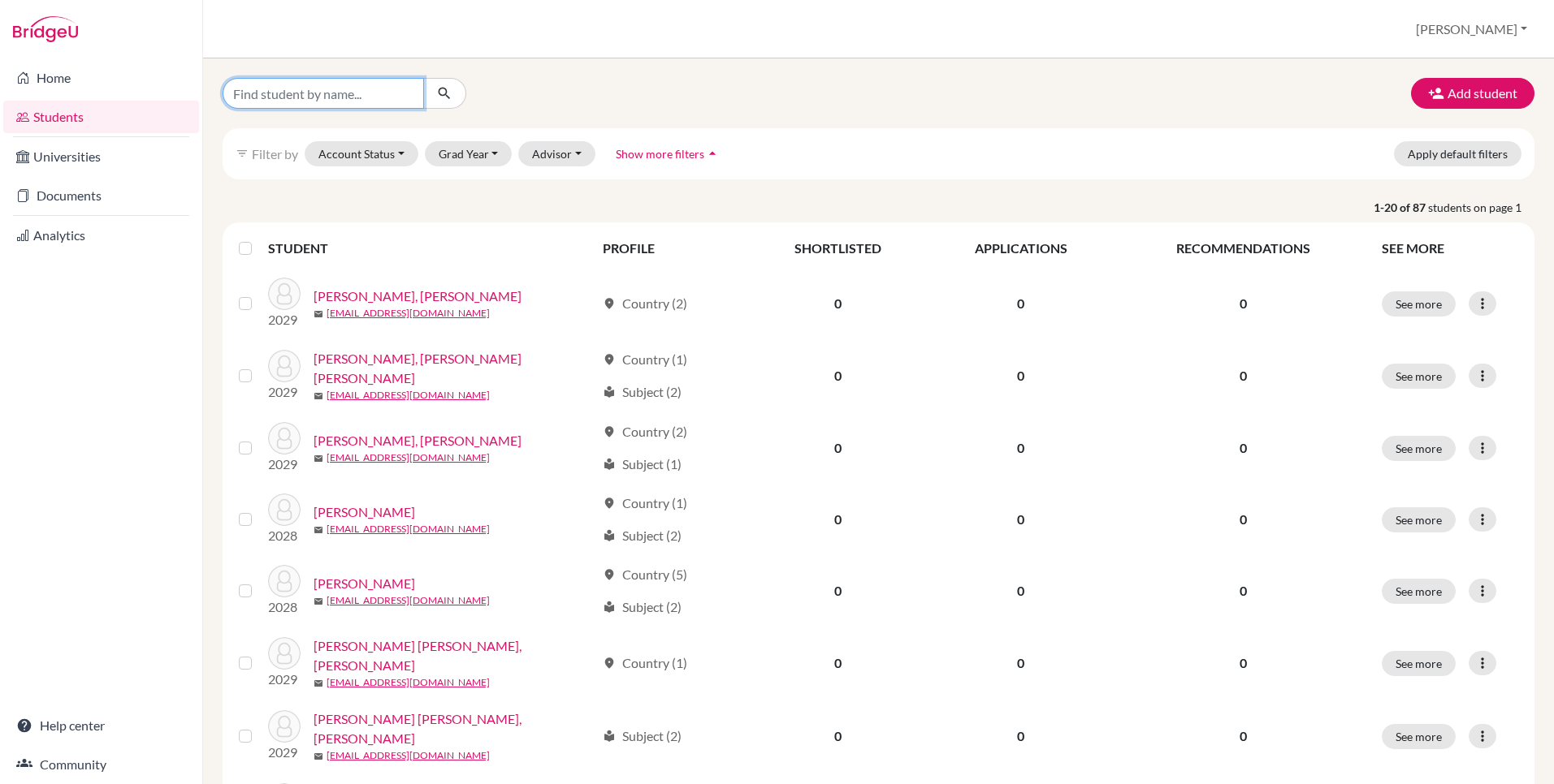
click at [275, 87] on input "Find student by name..." at bounding box center [323, 93] width 202 height 31
type input "test"
click button "submit" at bounding box center [445, 93] width 43 height 31
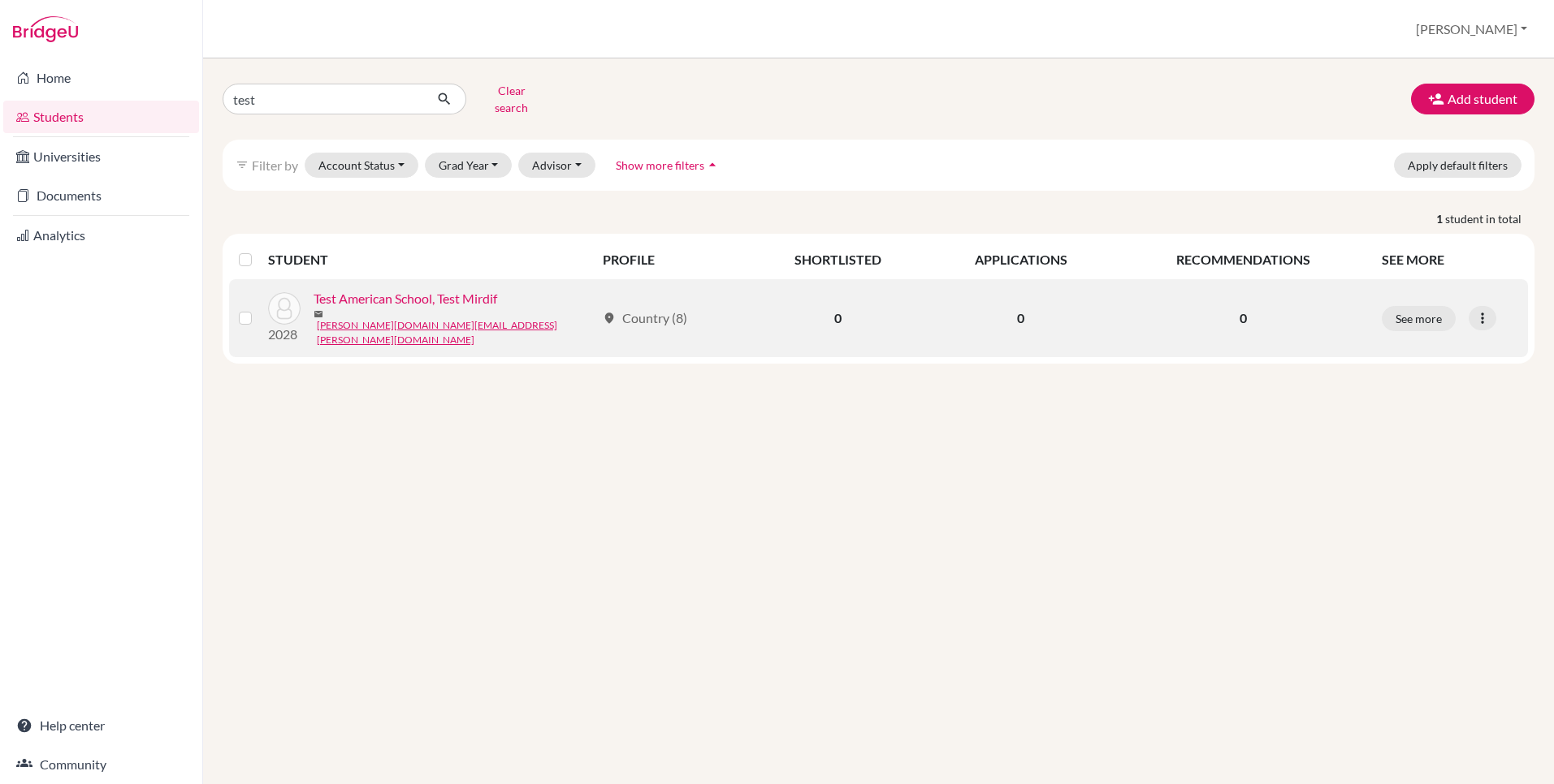
click at [407, 294] on link "Test American School, Test Mirdif" at bounding box center [405, 299] width 183 height 19
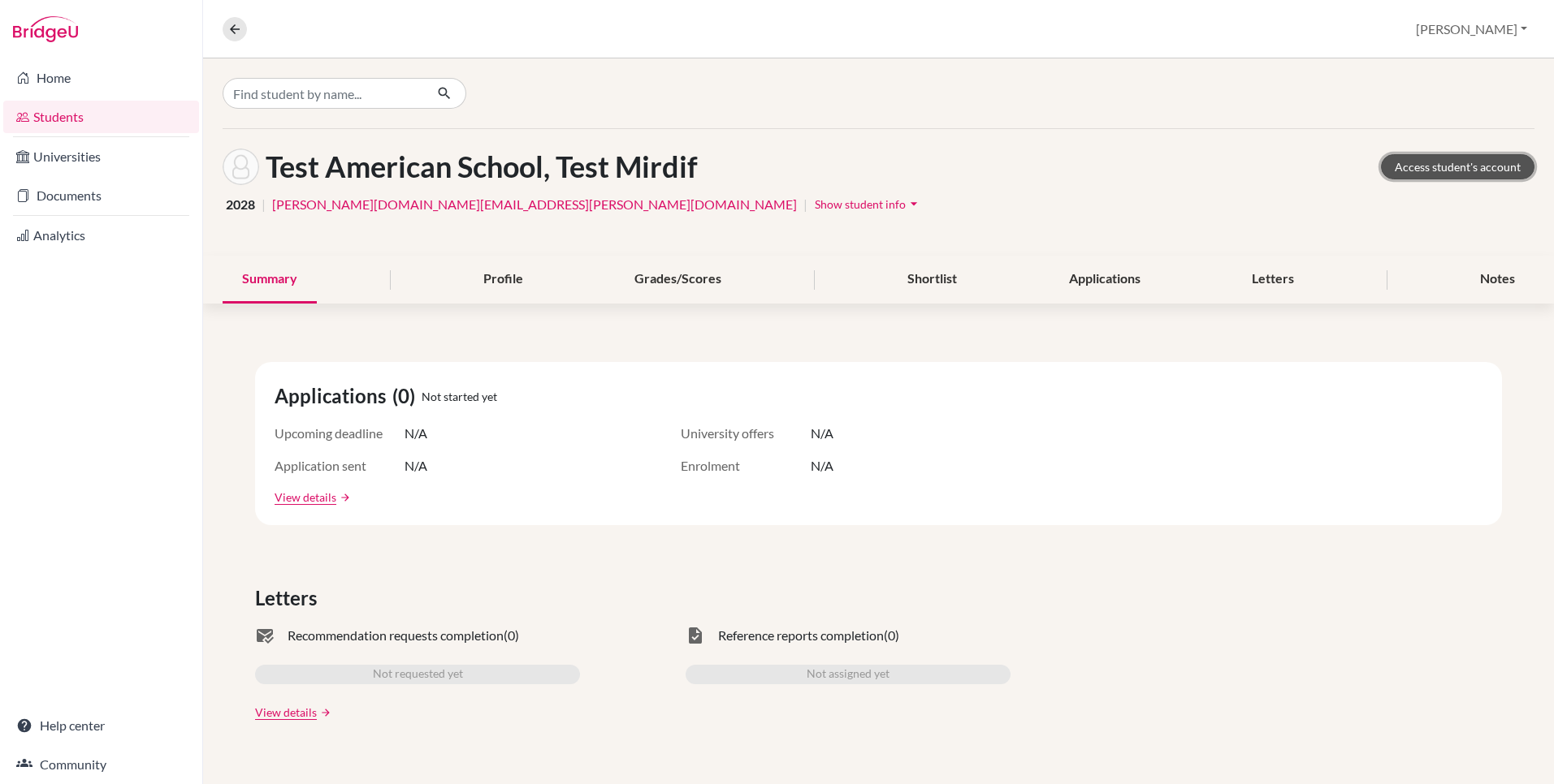
click at [1438, 168] on link "Access student's account" at bounding box center [1458, 167] width 154 height 25
click at [1450, 174] on link "Access student's account" at bounding box center [1458, 167] width 154 height 25
click at [57, 122] on link "Students" at bounding box center [101, 116] width 196 height 32
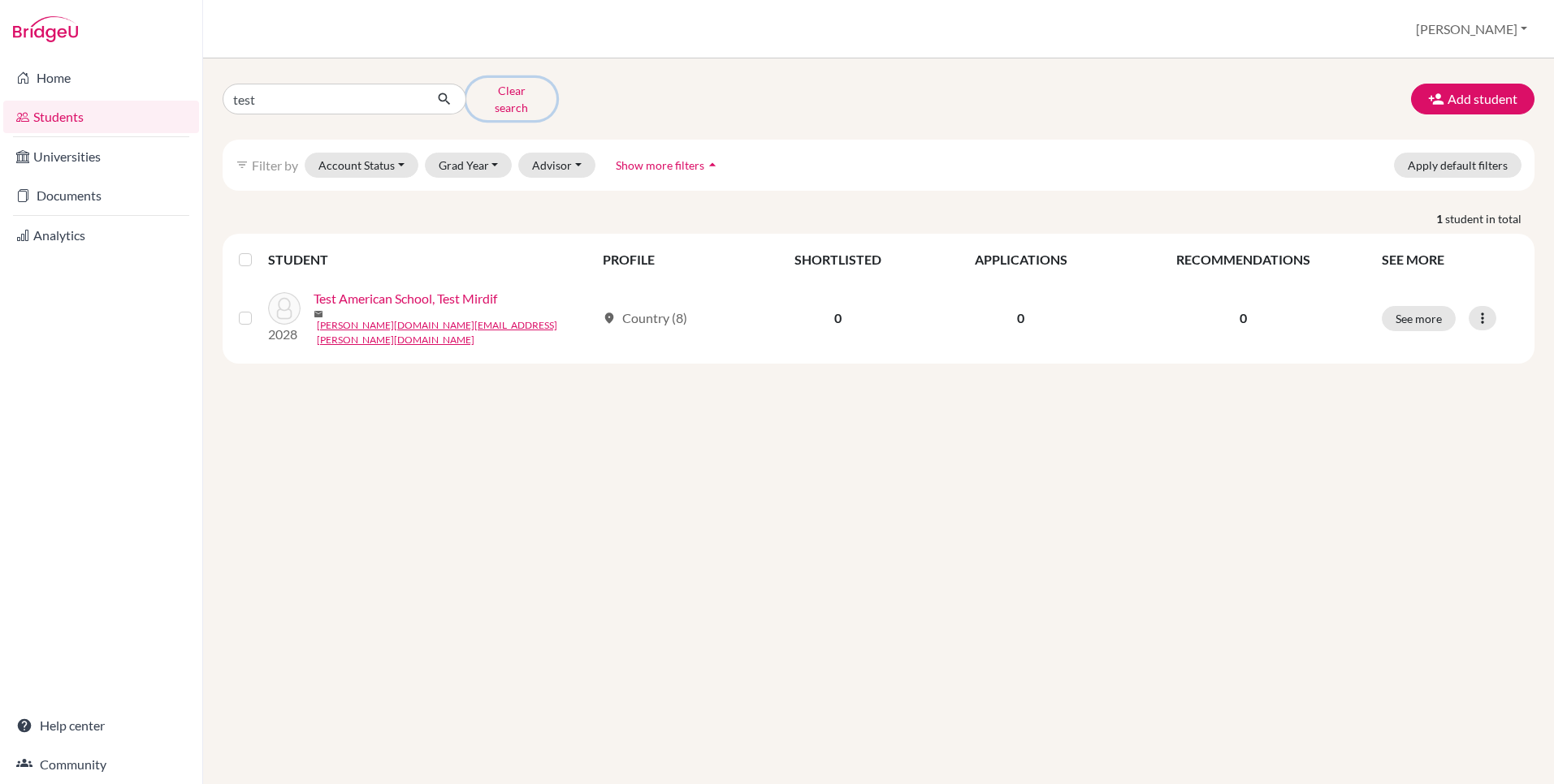
click at [502, 93] on button "Clear search" at bounding box center [511, 99] width 90 height 42
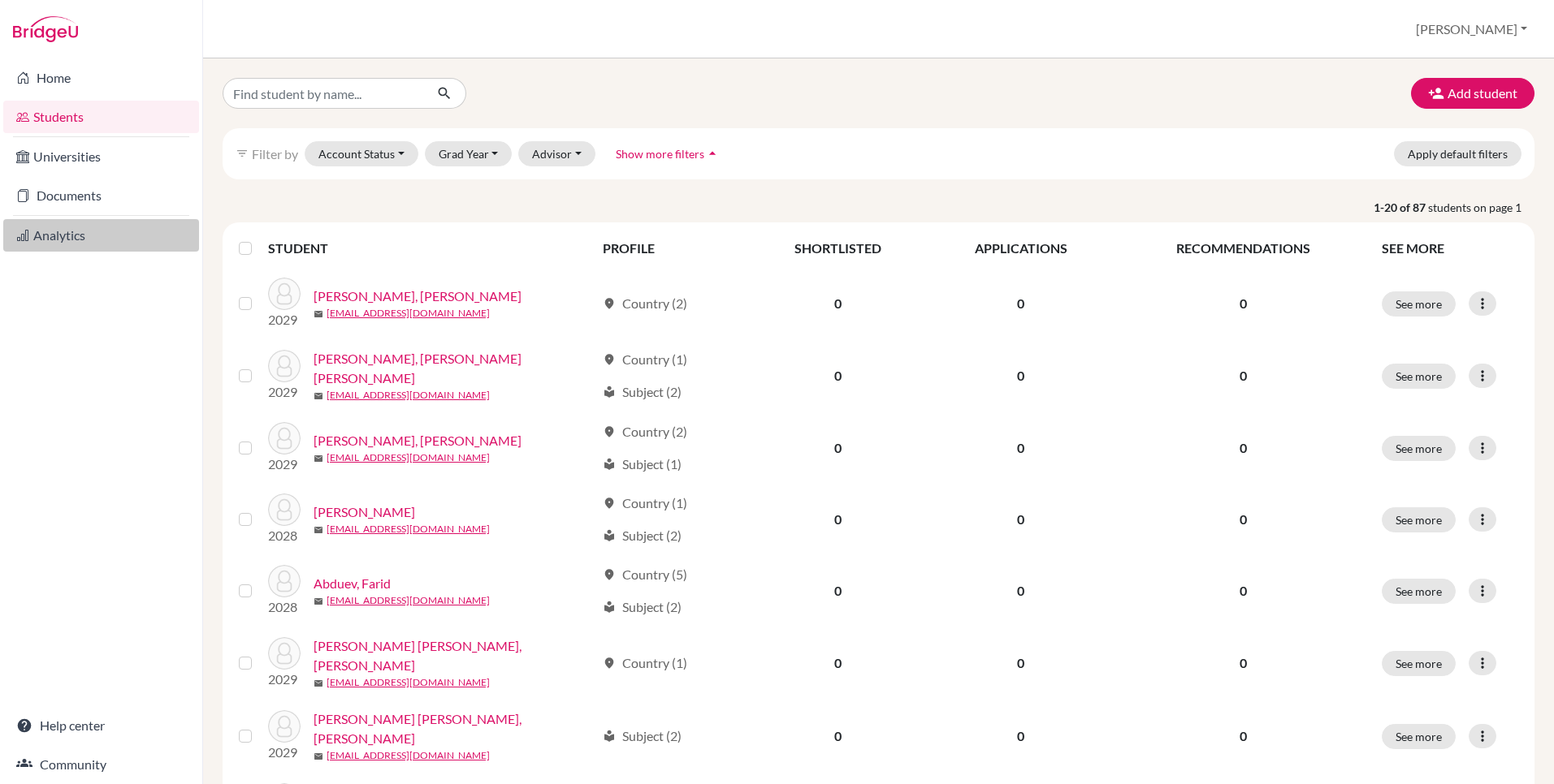
click at [85, 237] on link "Analytics" at bounding box center [101, 235] width 196 height 32
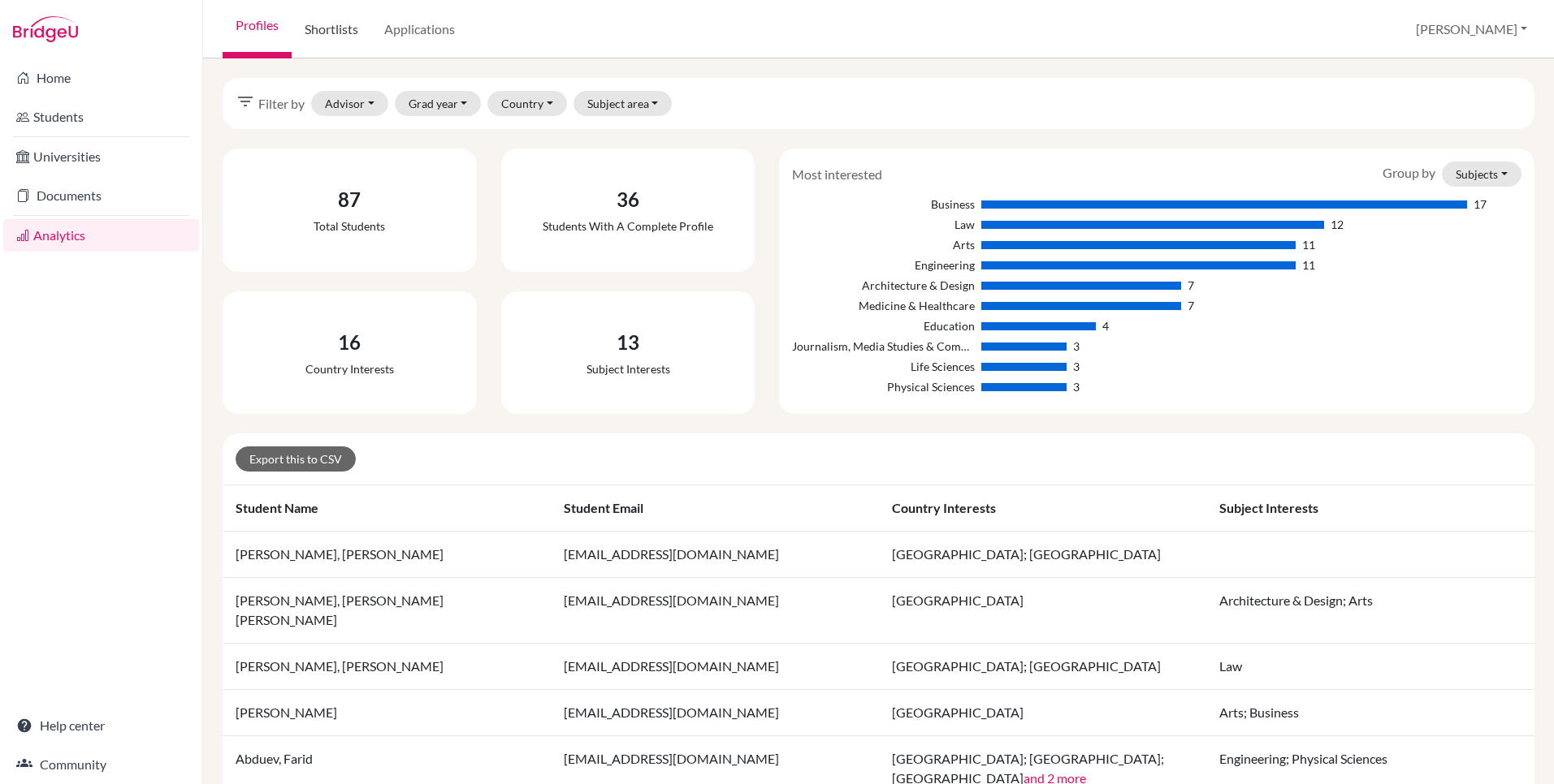
click at [333, 33] on link "Shortlists" at bounding box center [331, 29] width 79 height 58
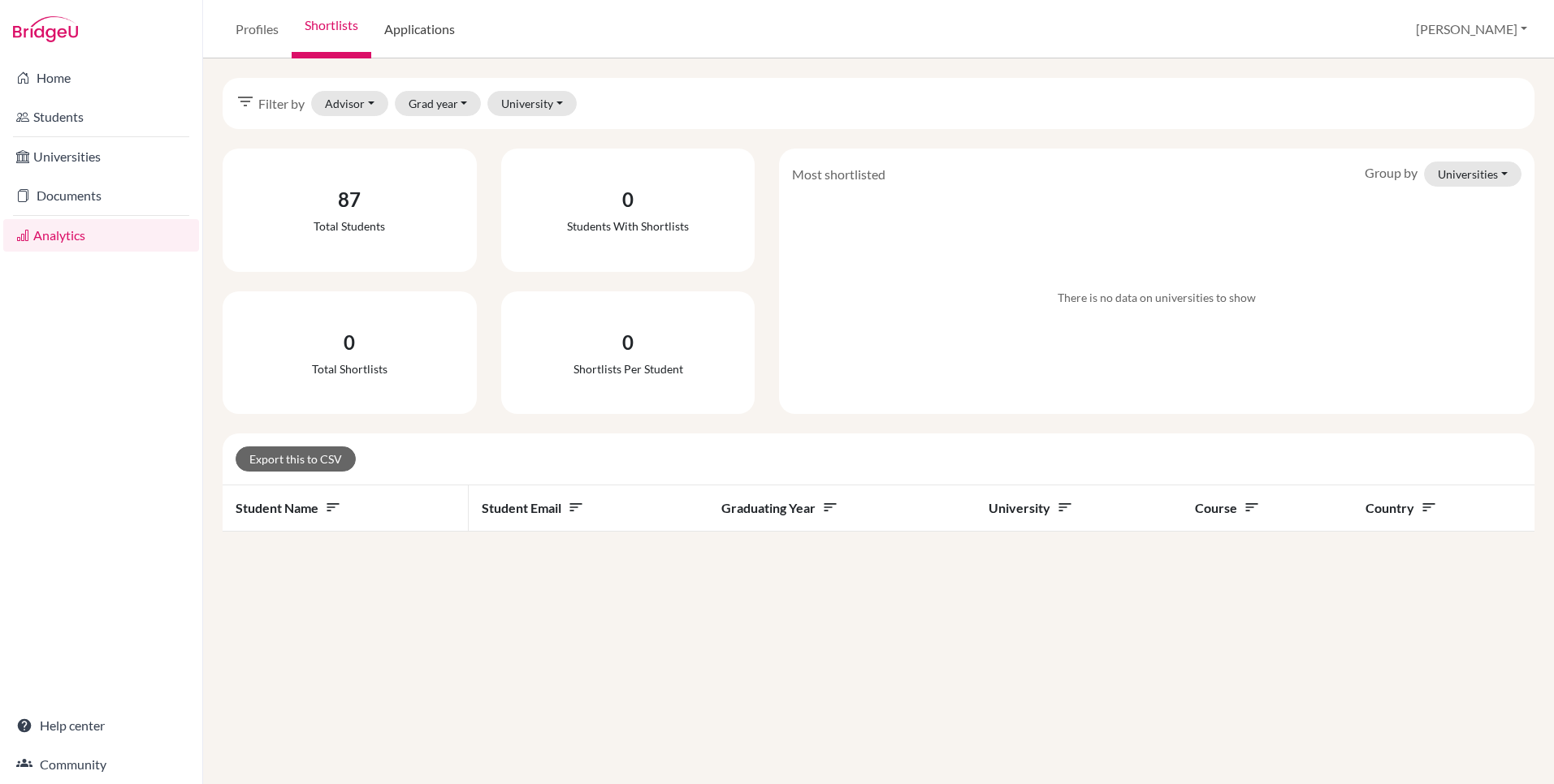
click at [434, 29] on link "Applications" at bounding box center [419, 29] width 97 height 58
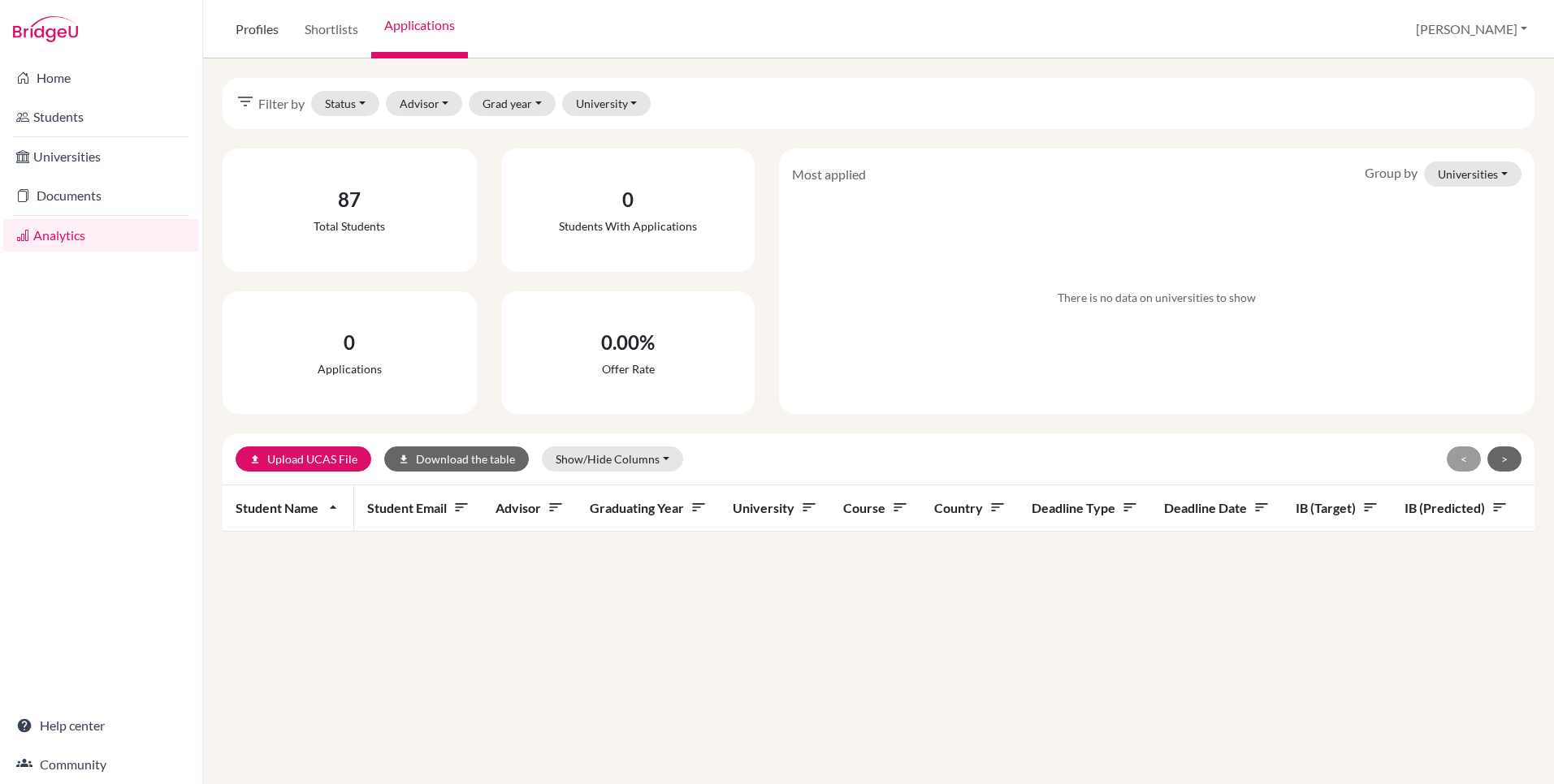
click at [246, 27] on link "Profiles" at bounding box center [257, 29] width 69 height 58
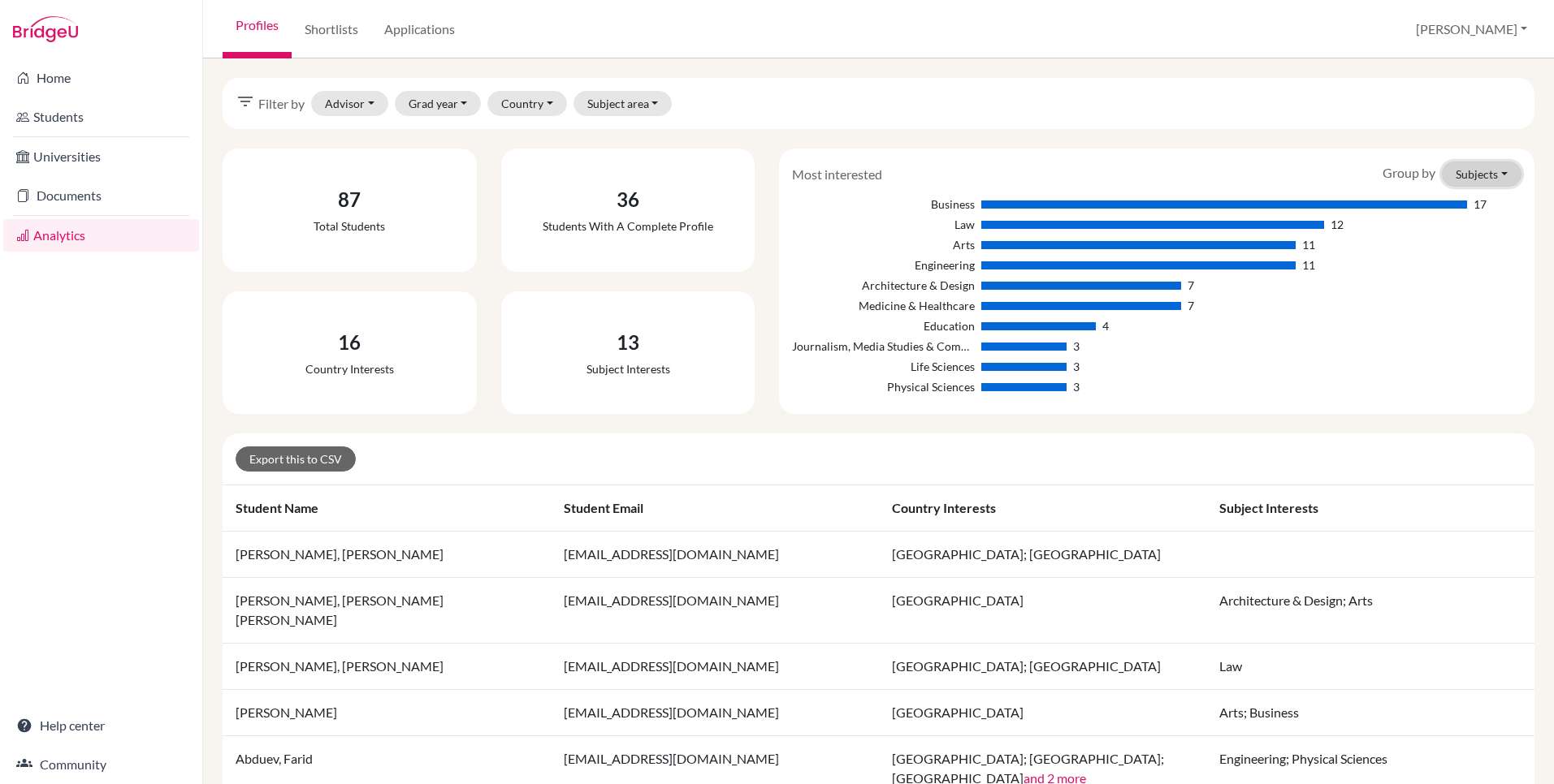
click at [1488, 174] on button "Subjects" at bounding box center [1481, 174] width 79 height 25
click at [1458, 233] on button "Countries" at bounding box center [1455, 235] width 128 height 26
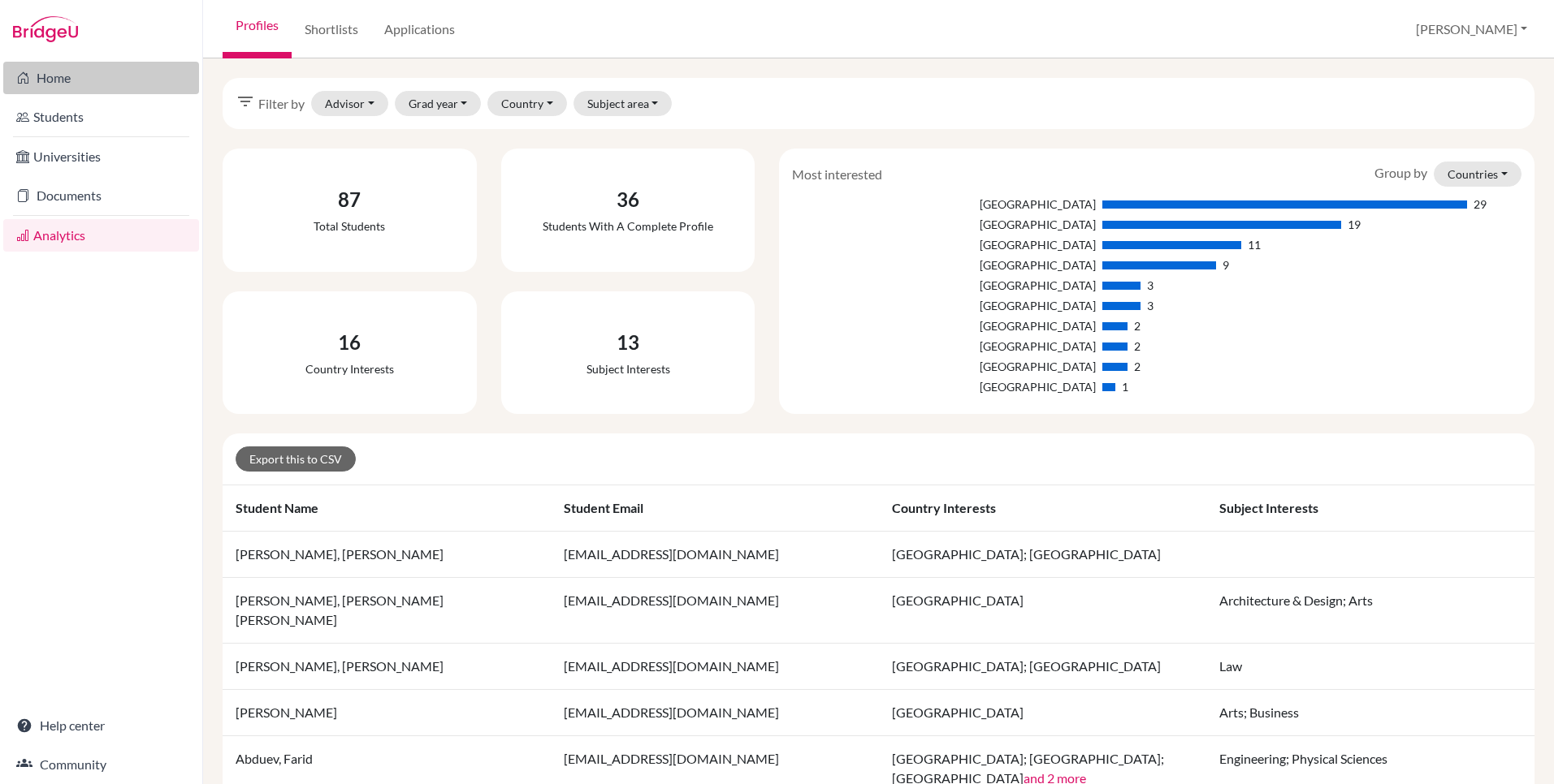
click at [53, 77] on link "Home" at bounding box center [101, 78] width 196 height 32
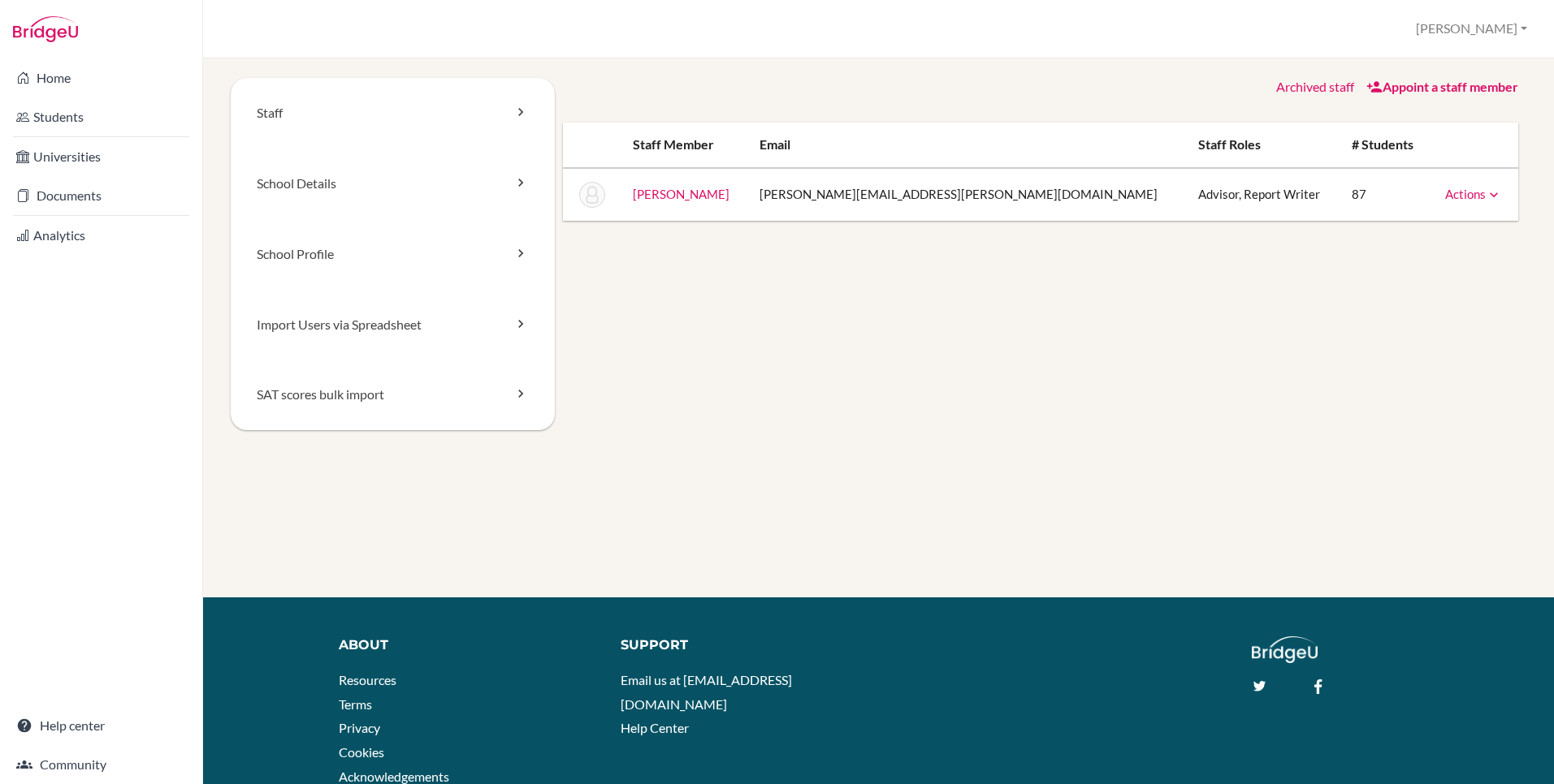
click at [1222, 352] on div "Staff School Details School Profile Import Users via Spreadsheet SAT scores bul…" at bounding box center [878, 273] width 1295 height 391
click at [52, 79] on link "Home" at bounding box center [101, 78] width 196 height 32
